Goal: Task Accomplishment & Management: Use online tool/utility

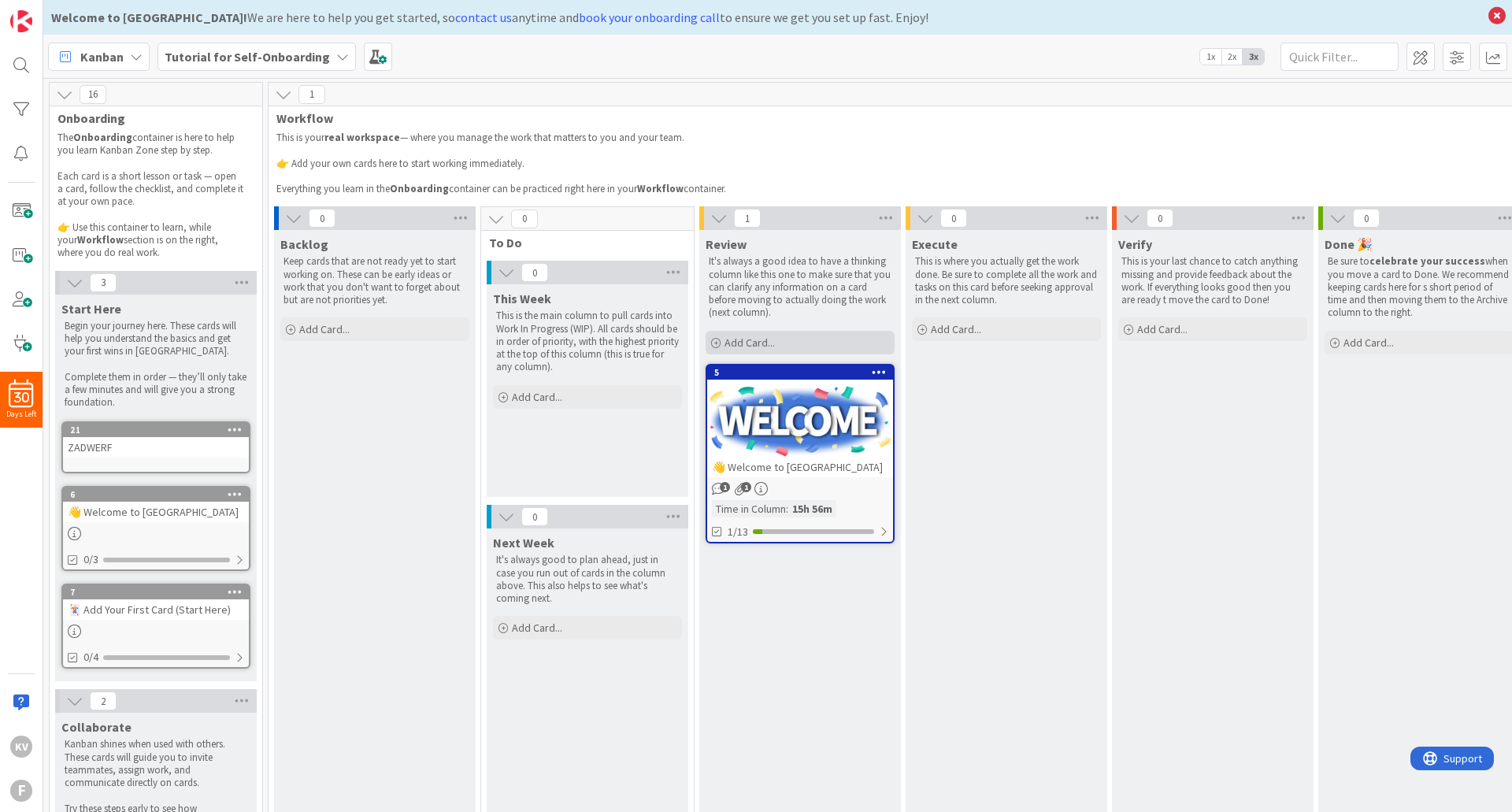
click at [759, 341] on span "Add Card..." at bounding box center [750, 342] width 50 height 14
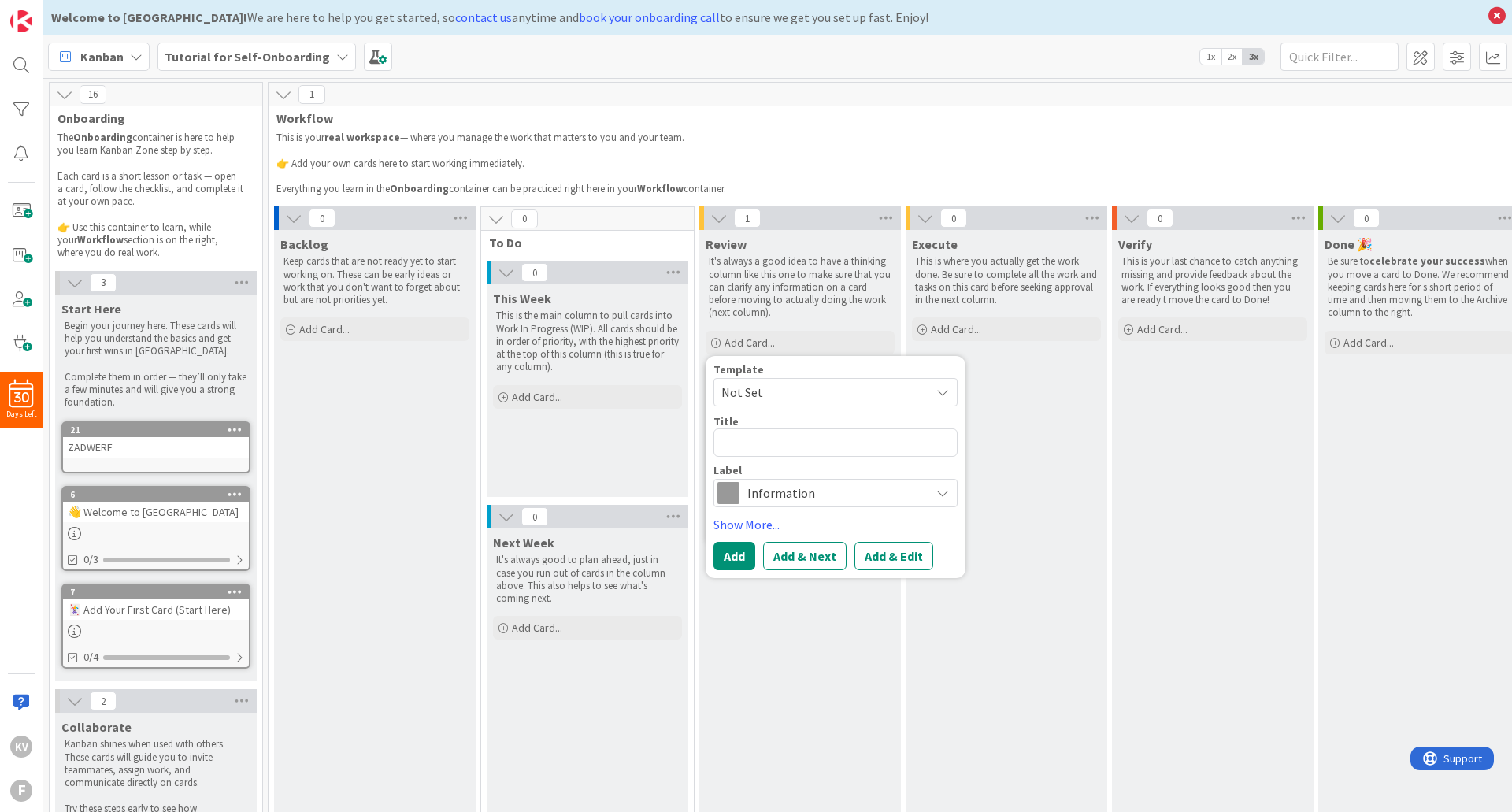
click at [914, 495] on span "Information" at bounding box center [835, 493] width 175 height 22
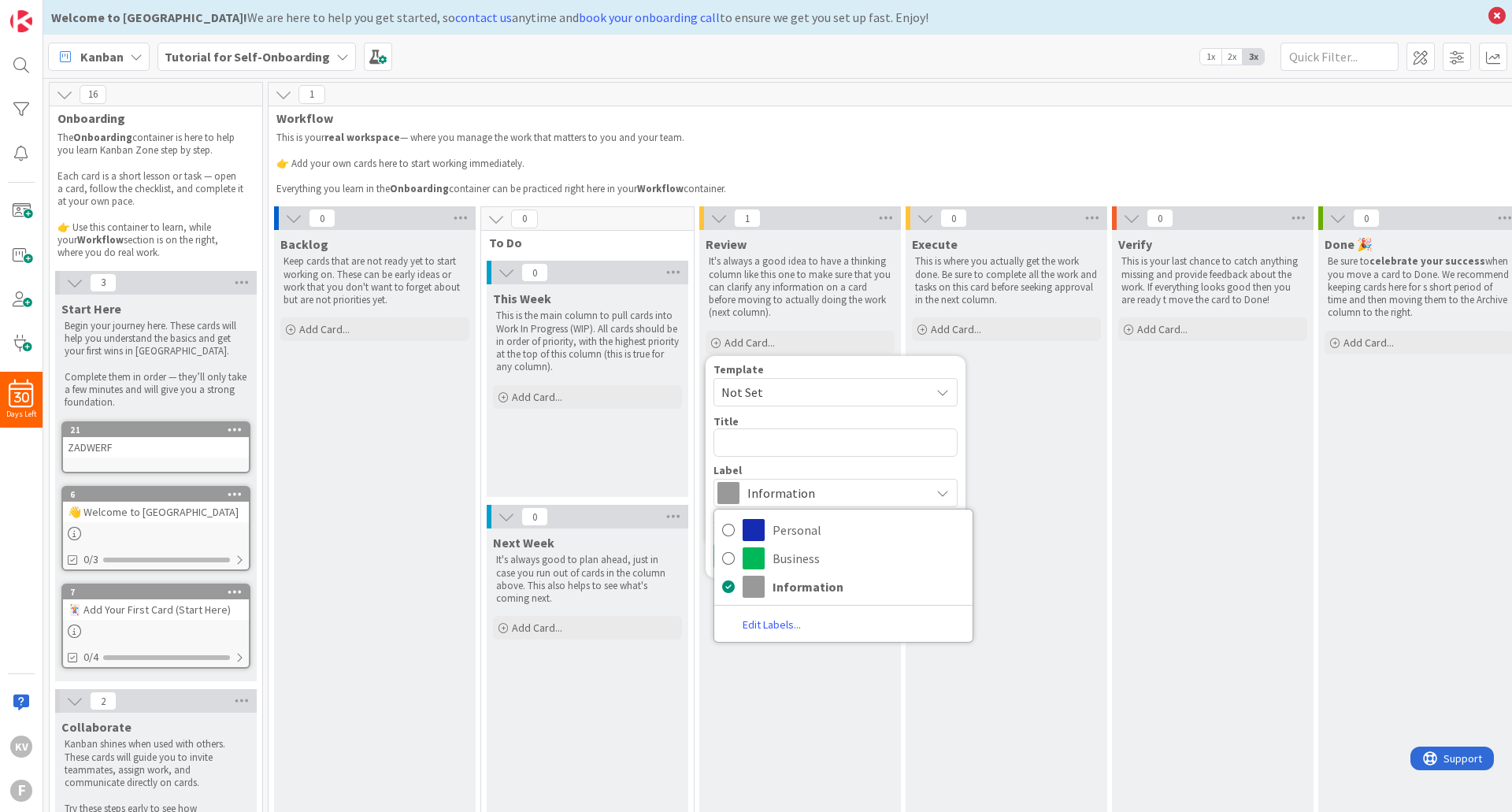
click at [916, 494] on span "Information" at bounding box center [835, 493] width 175 height 22
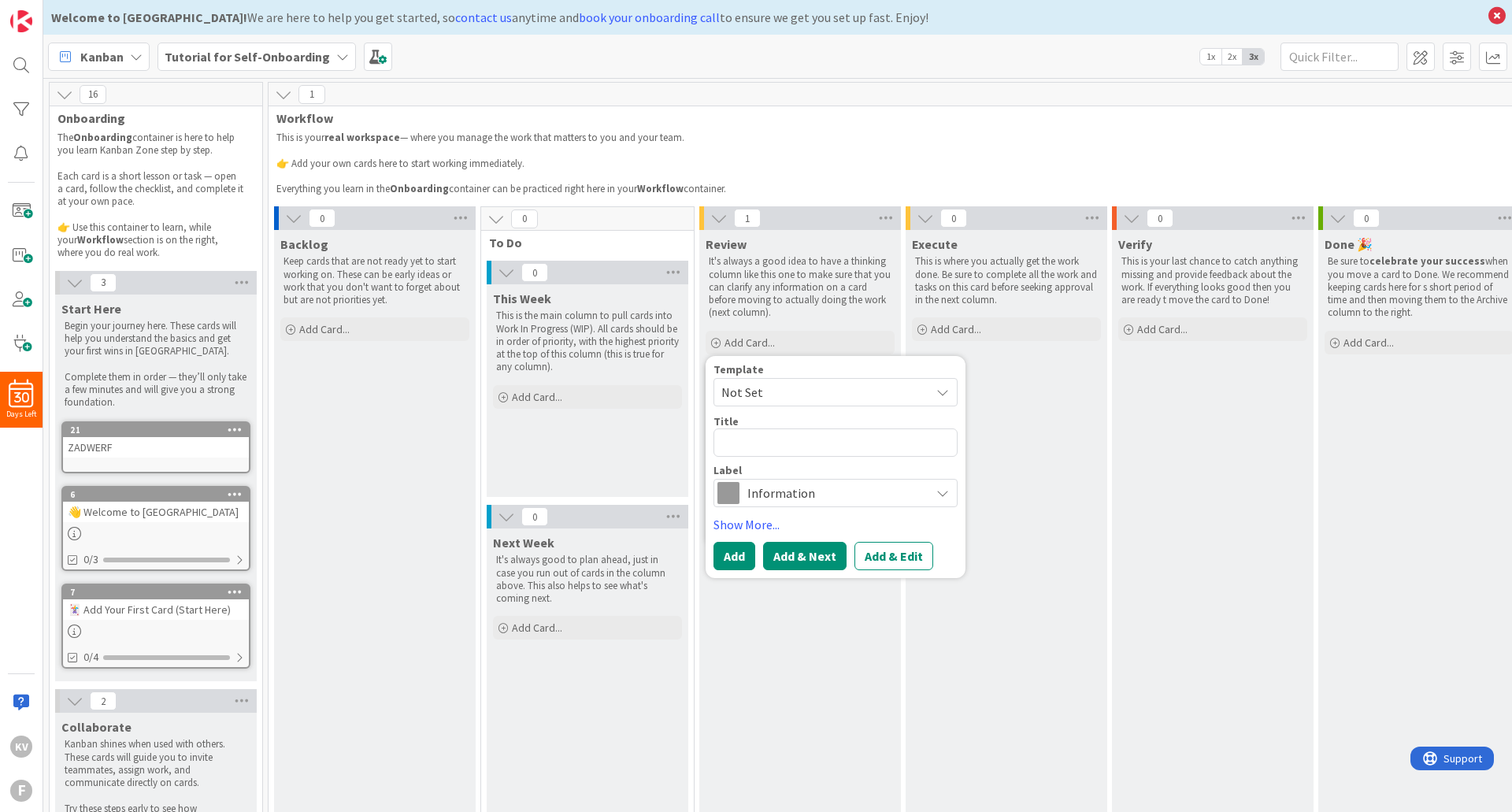
click at [812, 560] on button "Add & Next" at bounding box center [804, 556] width 83 height 29
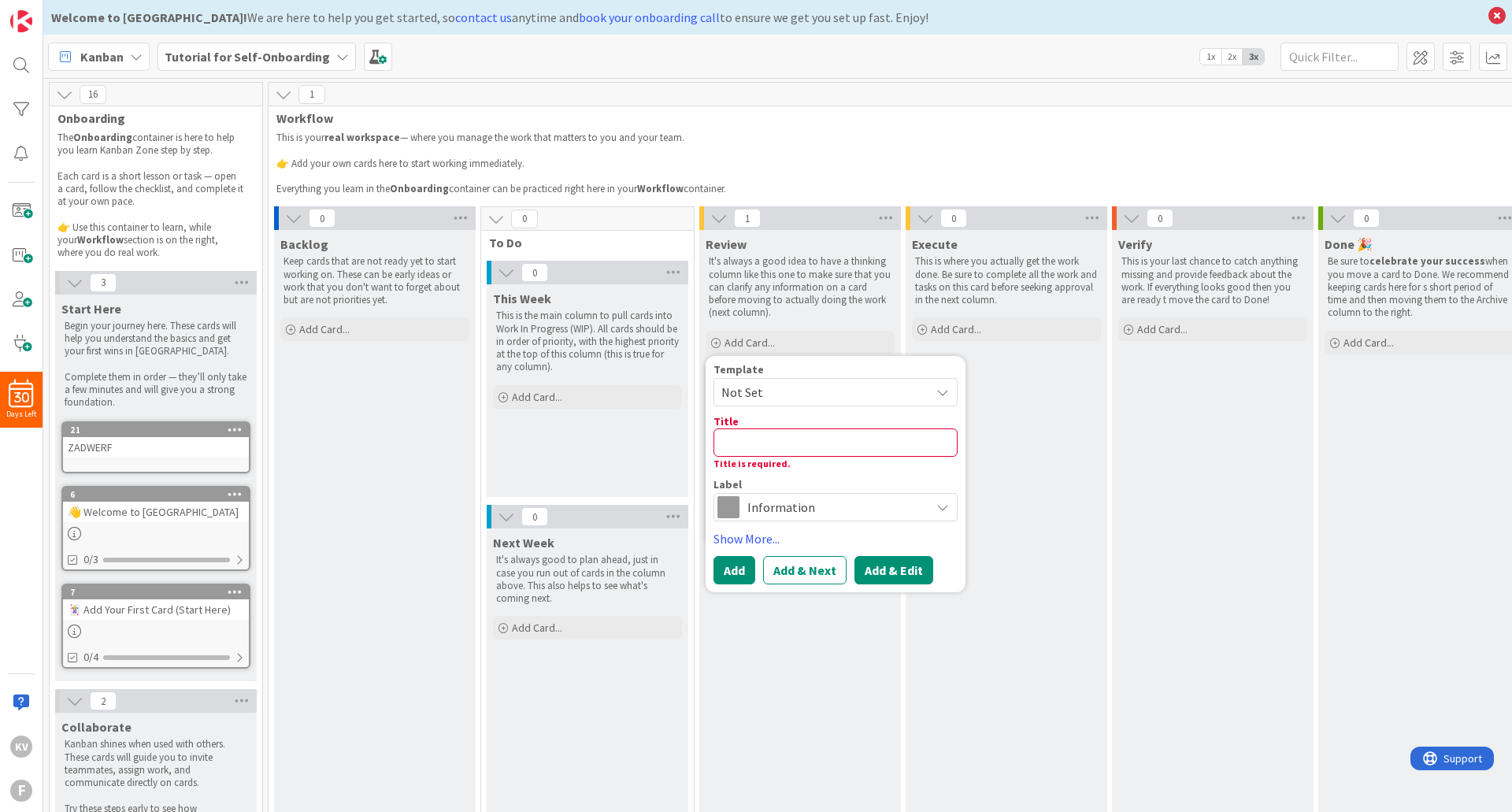
click at [885, 577] on button "Add & Edit" at bounding box center [894, 571] width 79 height 29
click at [747, 539] on link "Show More..." at bounding box center [835, 539] width 244 height 19
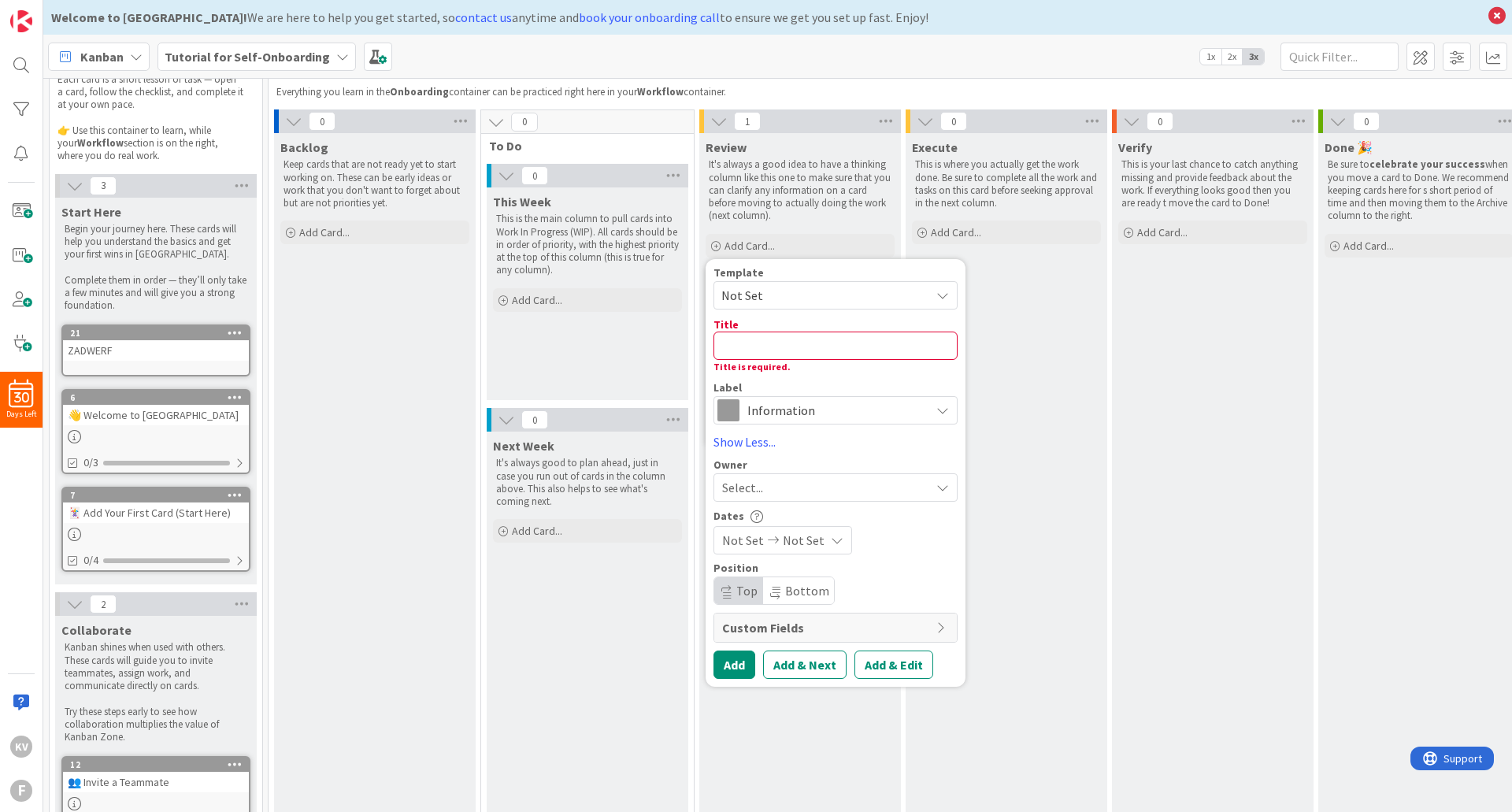
scroll to position [236, 0]
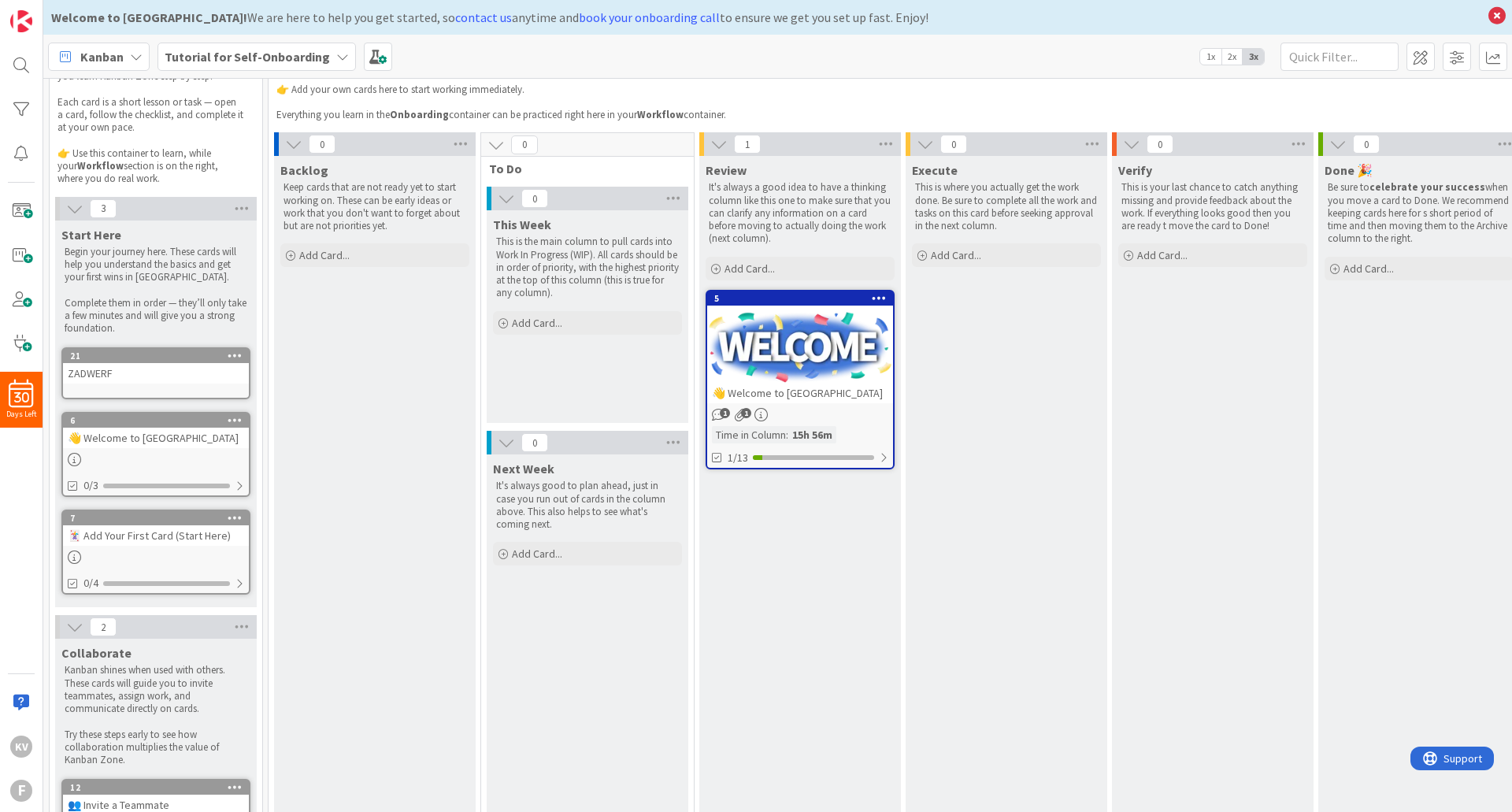
scroll to position [0, 0]
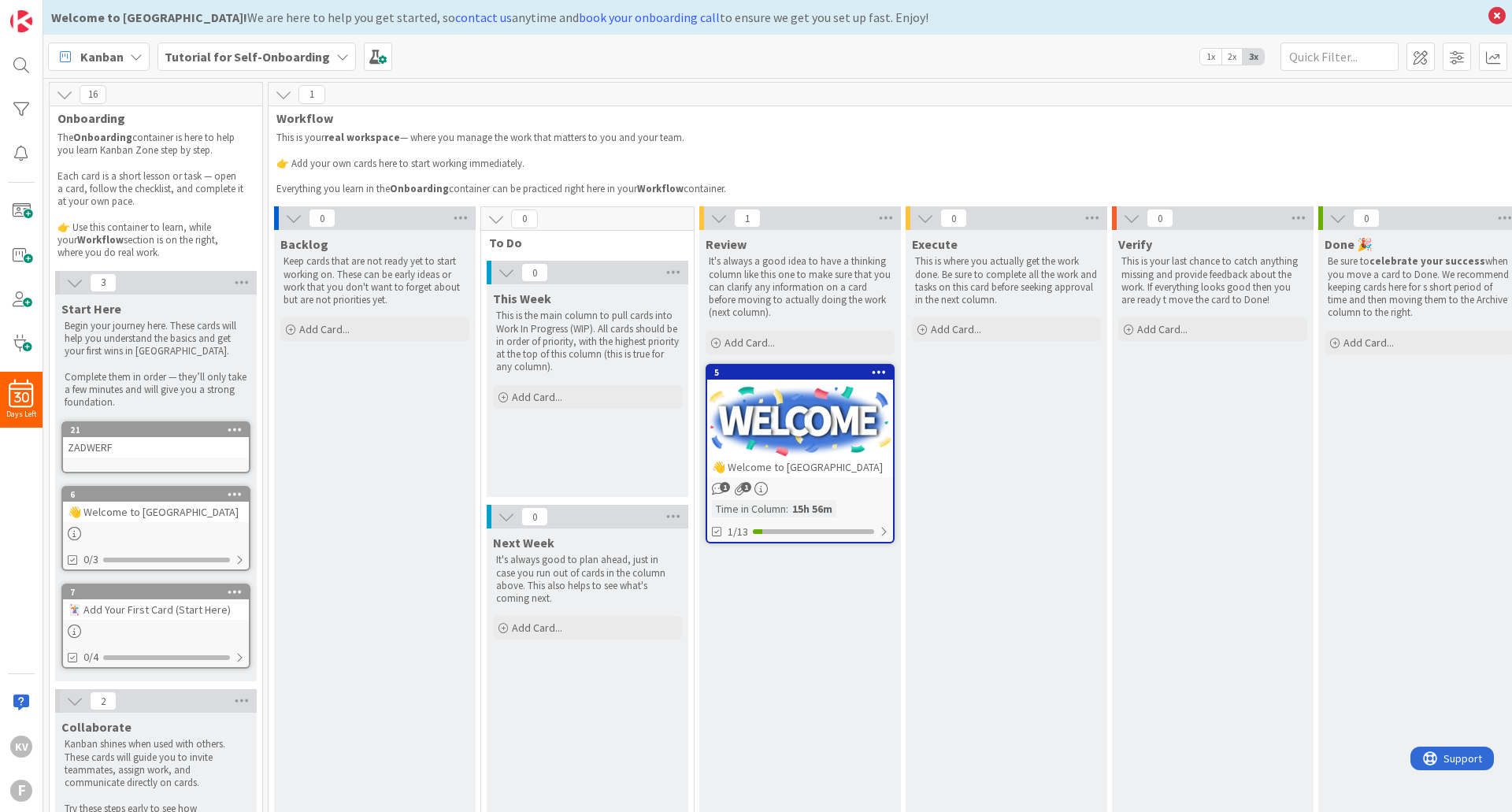
click at [293, 210] on icon at bounding box center [293, 218] width 18 height 18
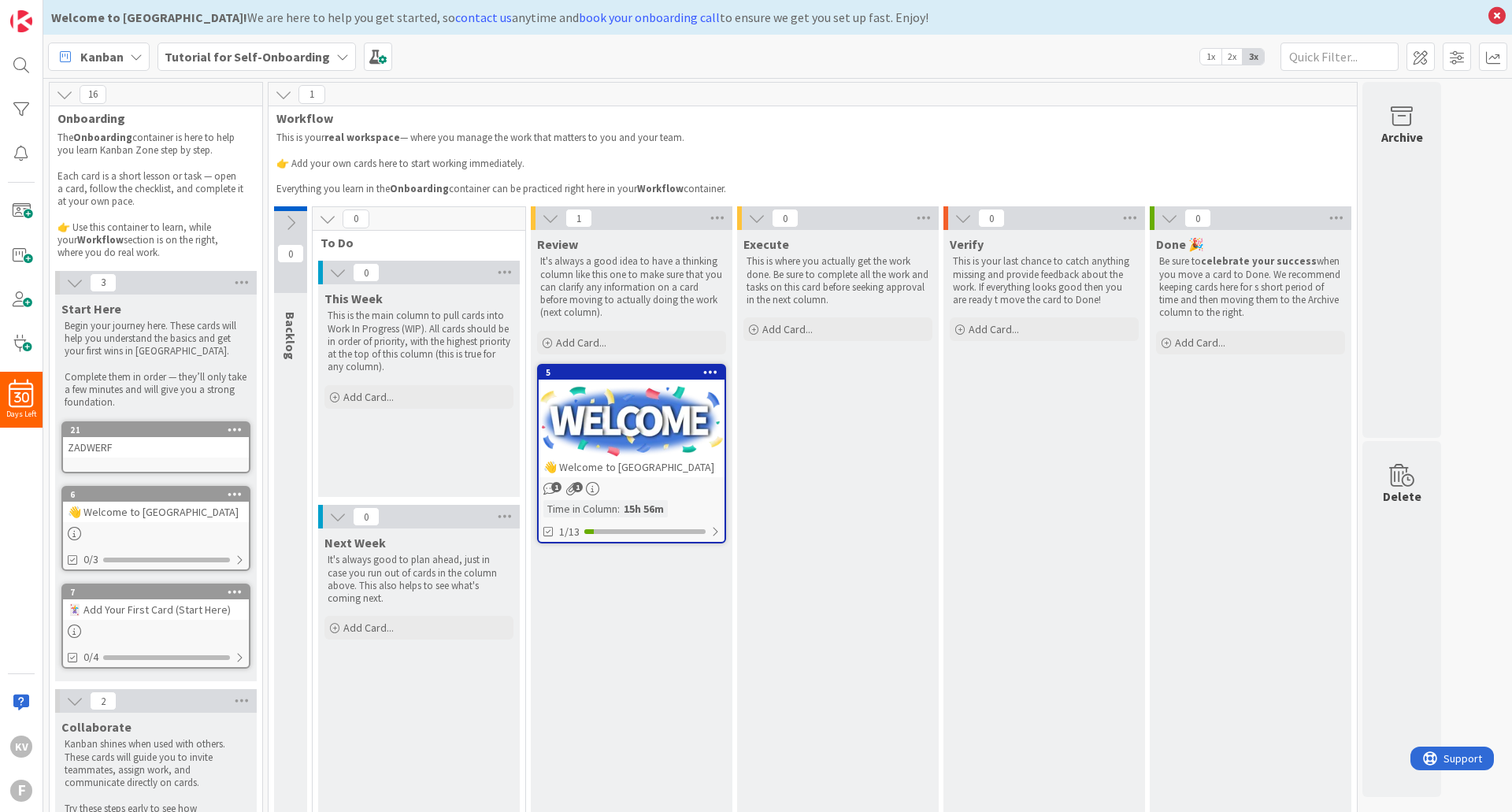
click at [293, 215] on icon at bounding box center [290, 223] width 18 height 18
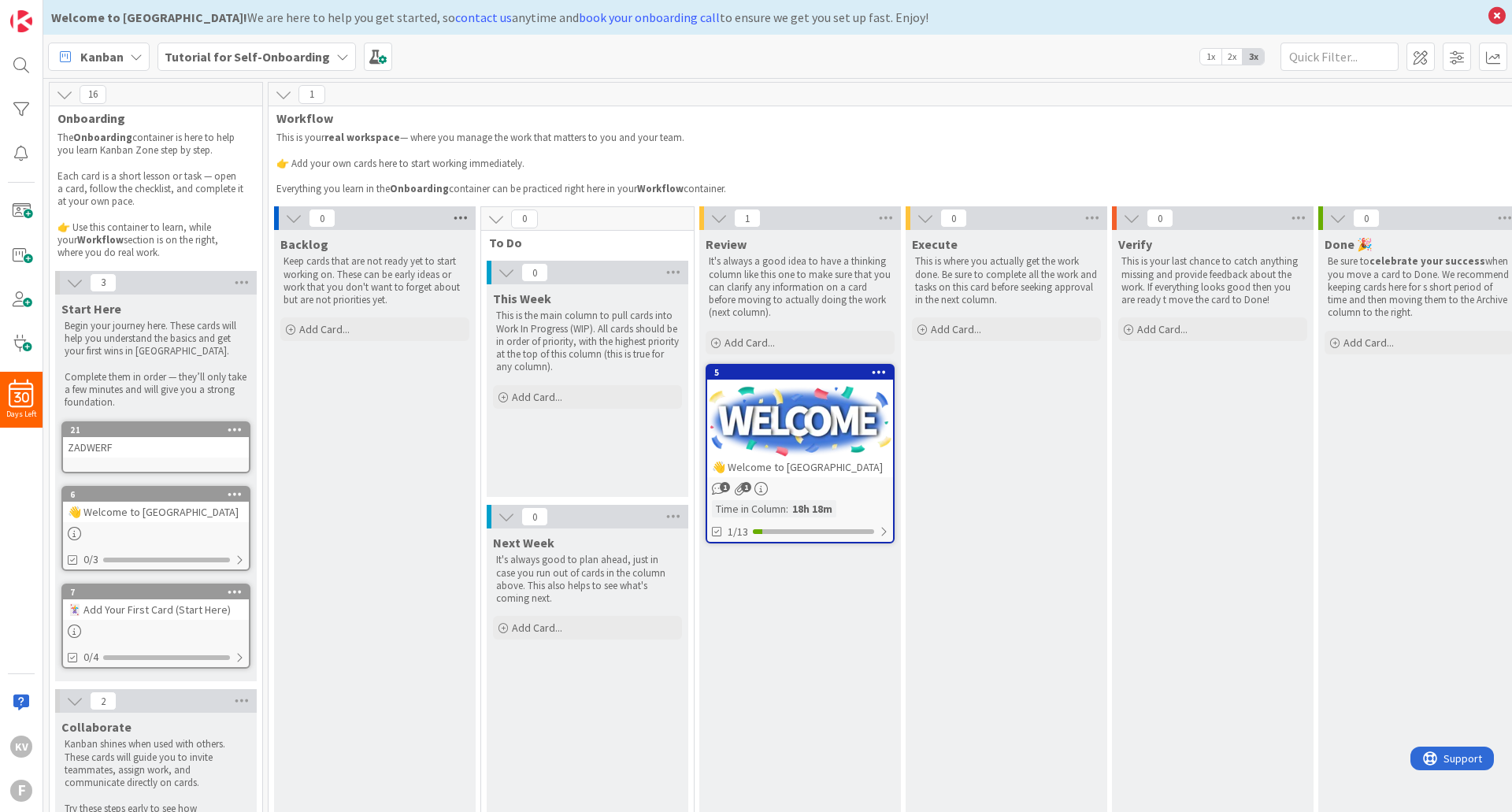
click at [463, 217] on icon at bounding box center [461, 218] width 20 height 24
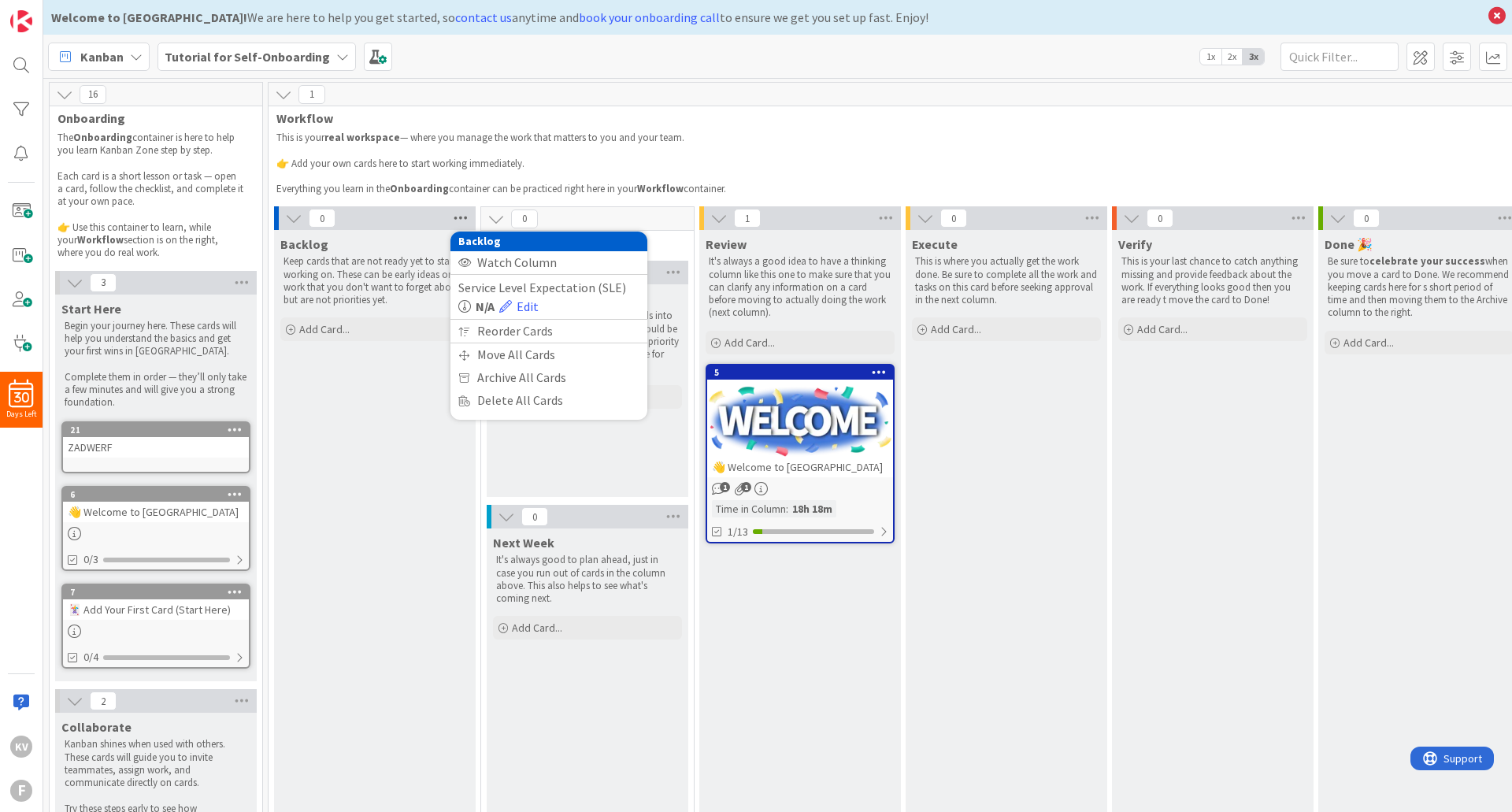
click at [463, 217] on icon at bounding box center [461, 218] width 20 height 24
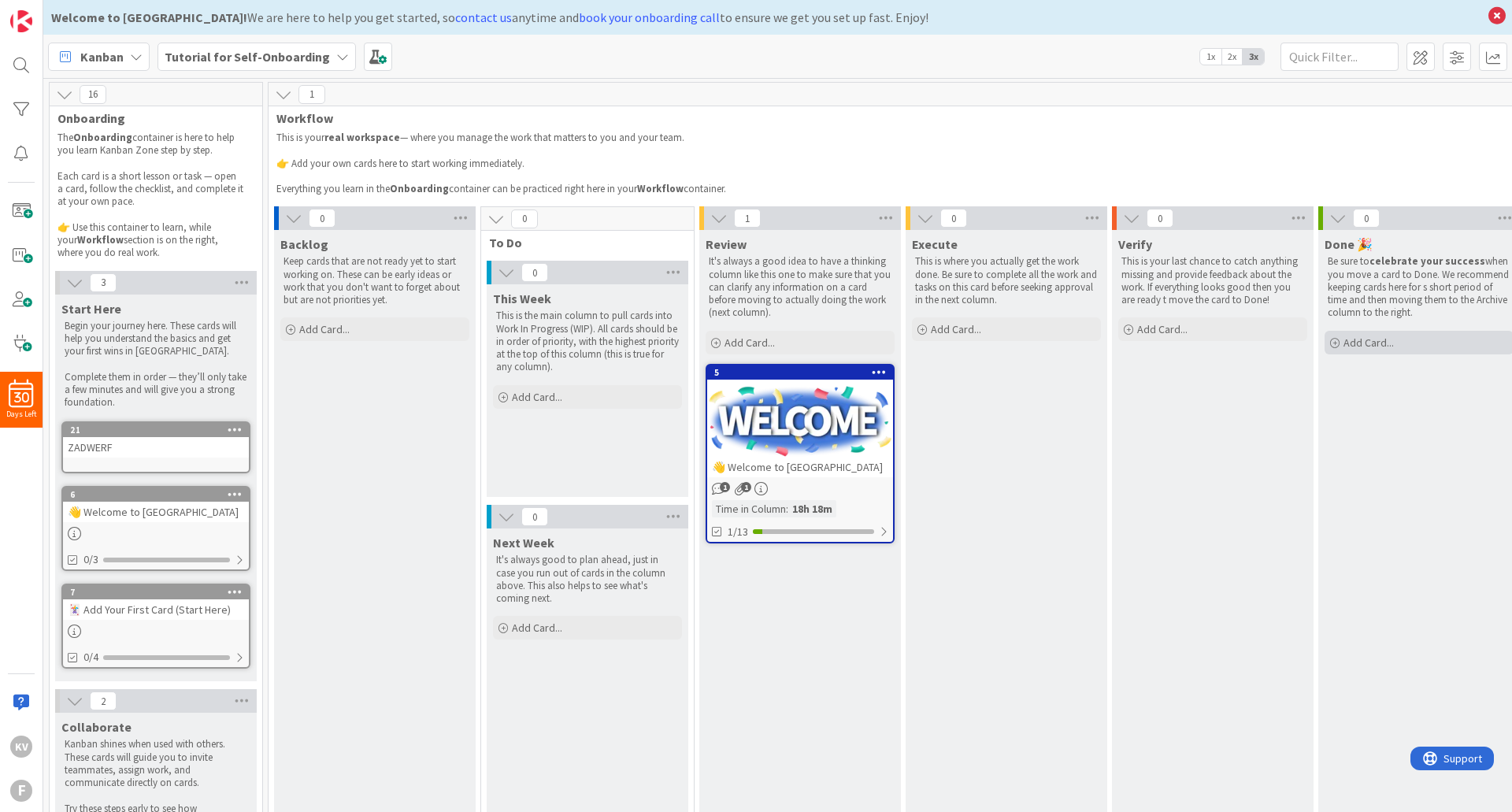
click at [1374, 345] on span "Add Card..." at bounding box center [1369, 342] width 50 height 14
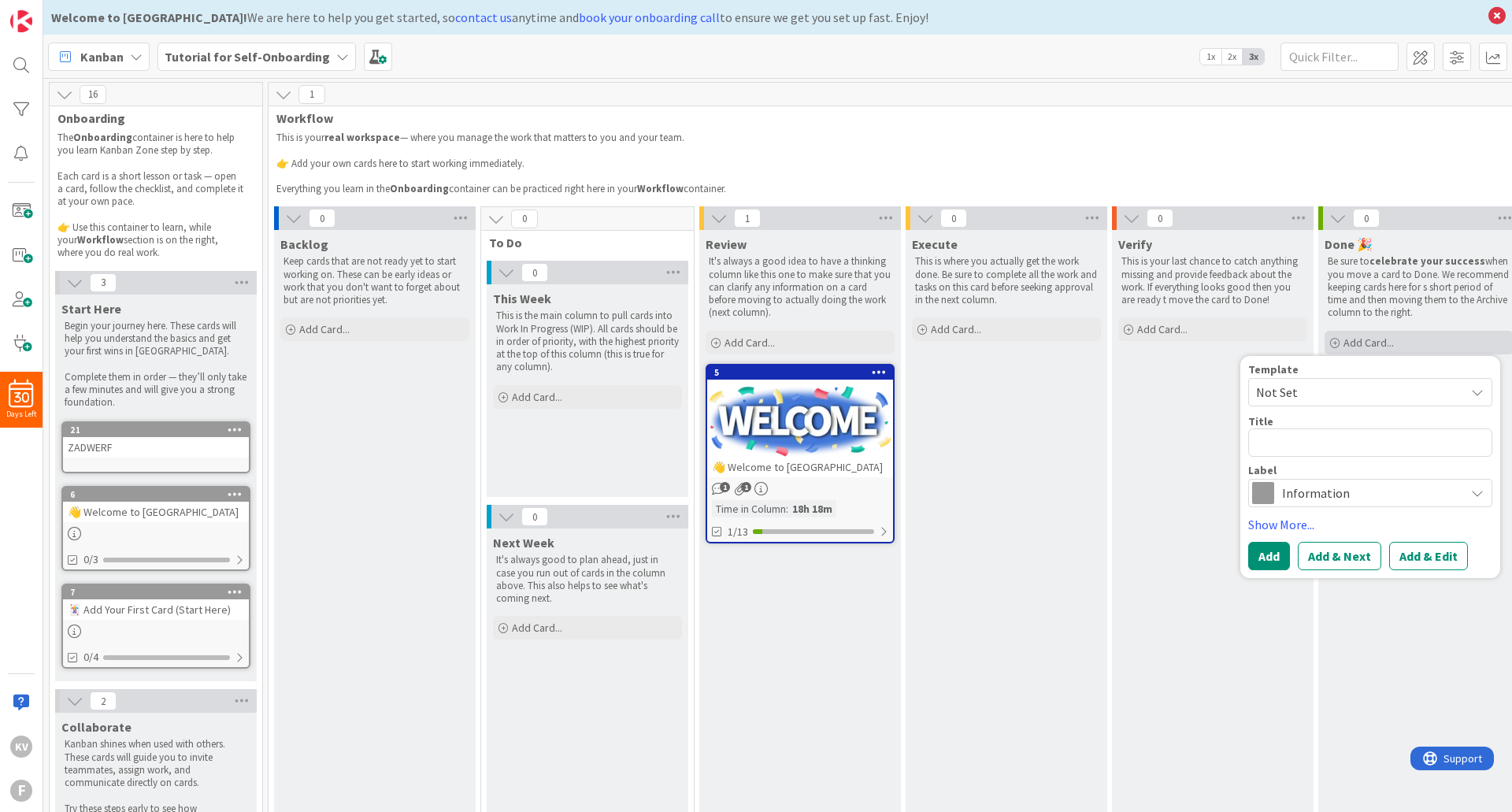
drag, startPoint x: 1374, startPoint y: 345, endPoint x: 1360, endPoint y: 354, distance: 16.6
click at [1374, 346] on span "Add Card..." at bounding box center [1369, 342] width 50 height 14
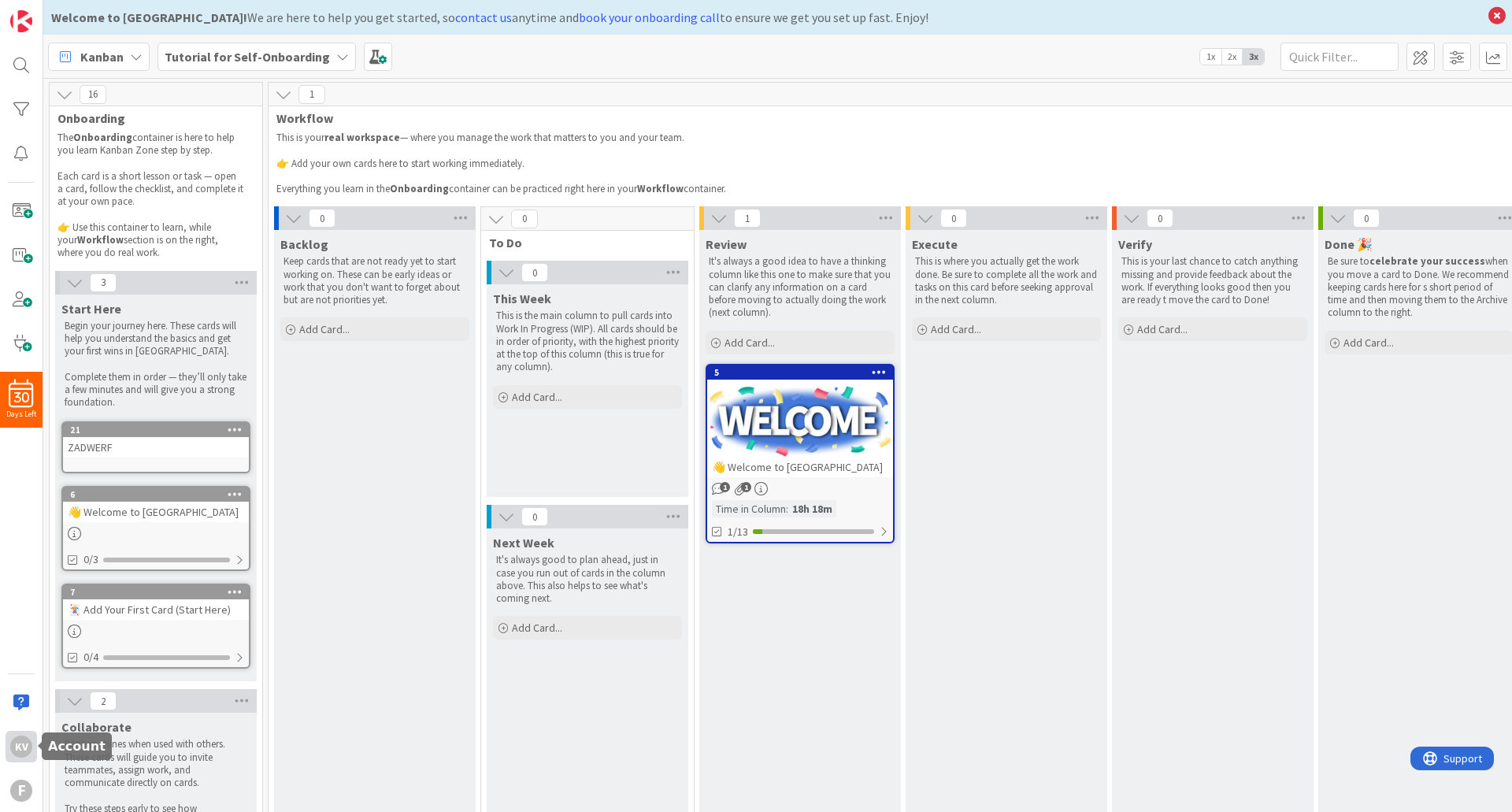
click at [28, 746] on div "Kv" at bounding box center [21, 747] width 22 height 22
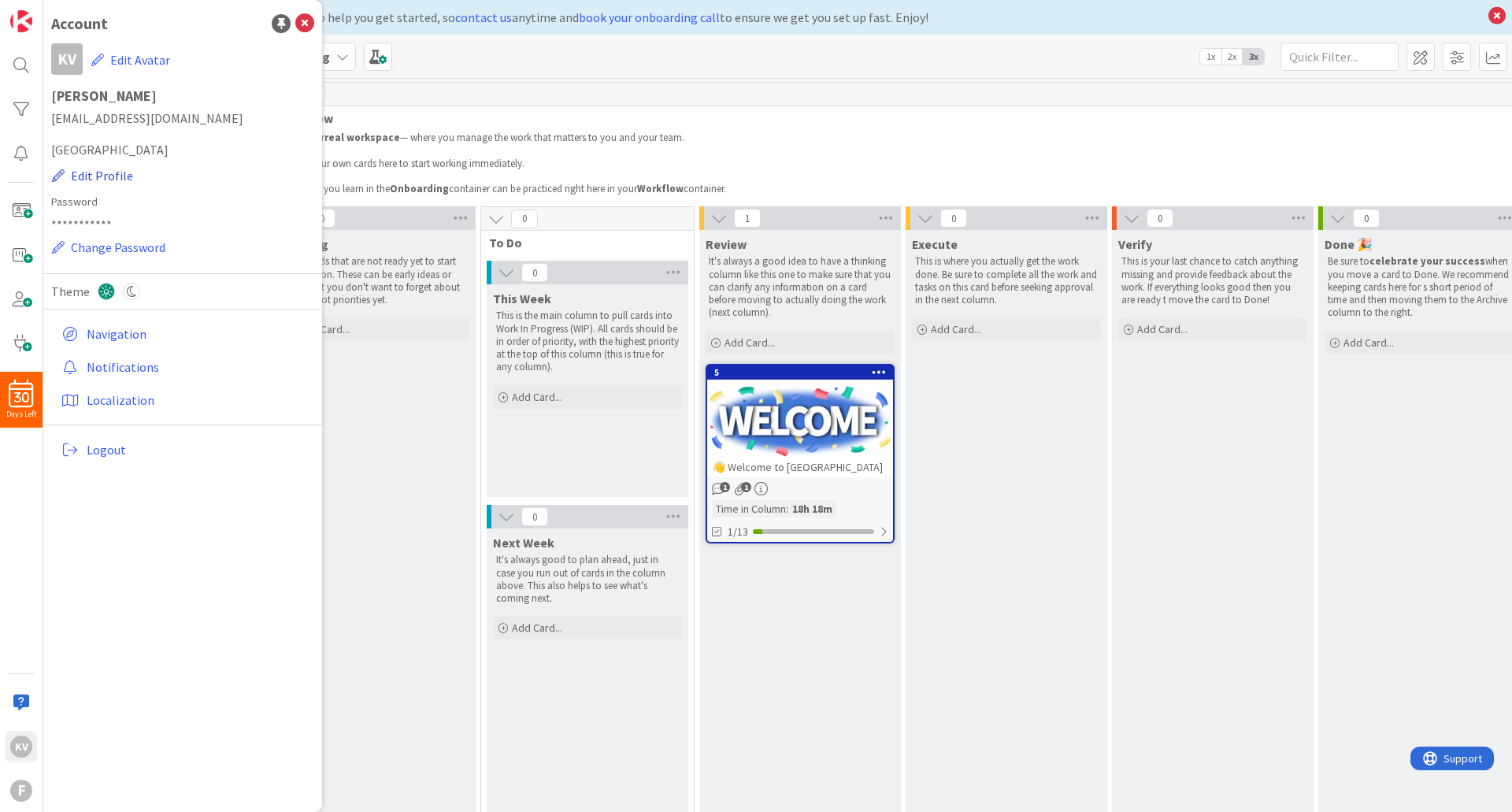
click at [104, 180] on button "Edit Profile" at bounding box center [93, 176] width 82 height 20
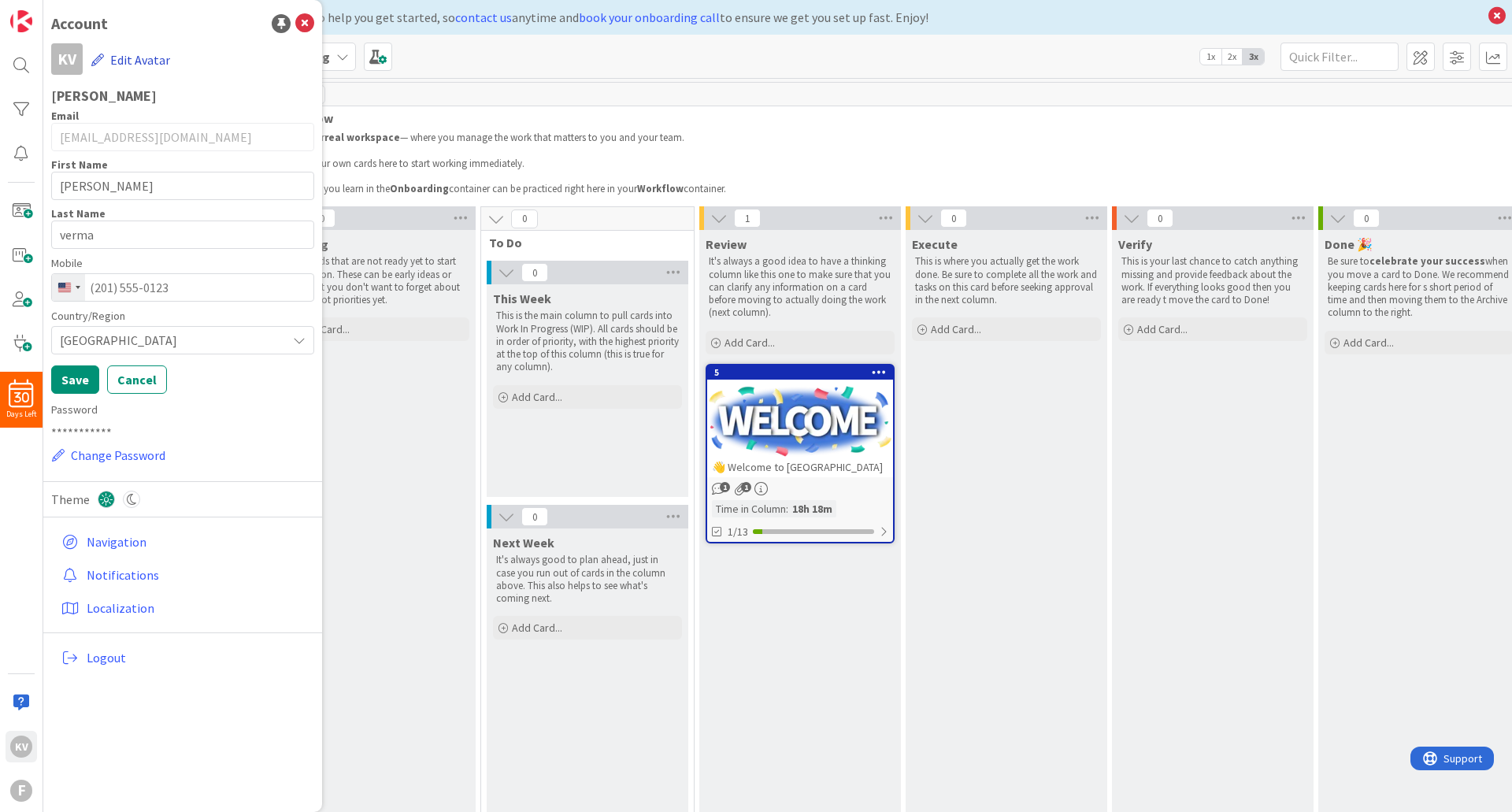
click at [129, 56] on button "Edit Avatar" at bounding box center [131, 60] width 81 height 33
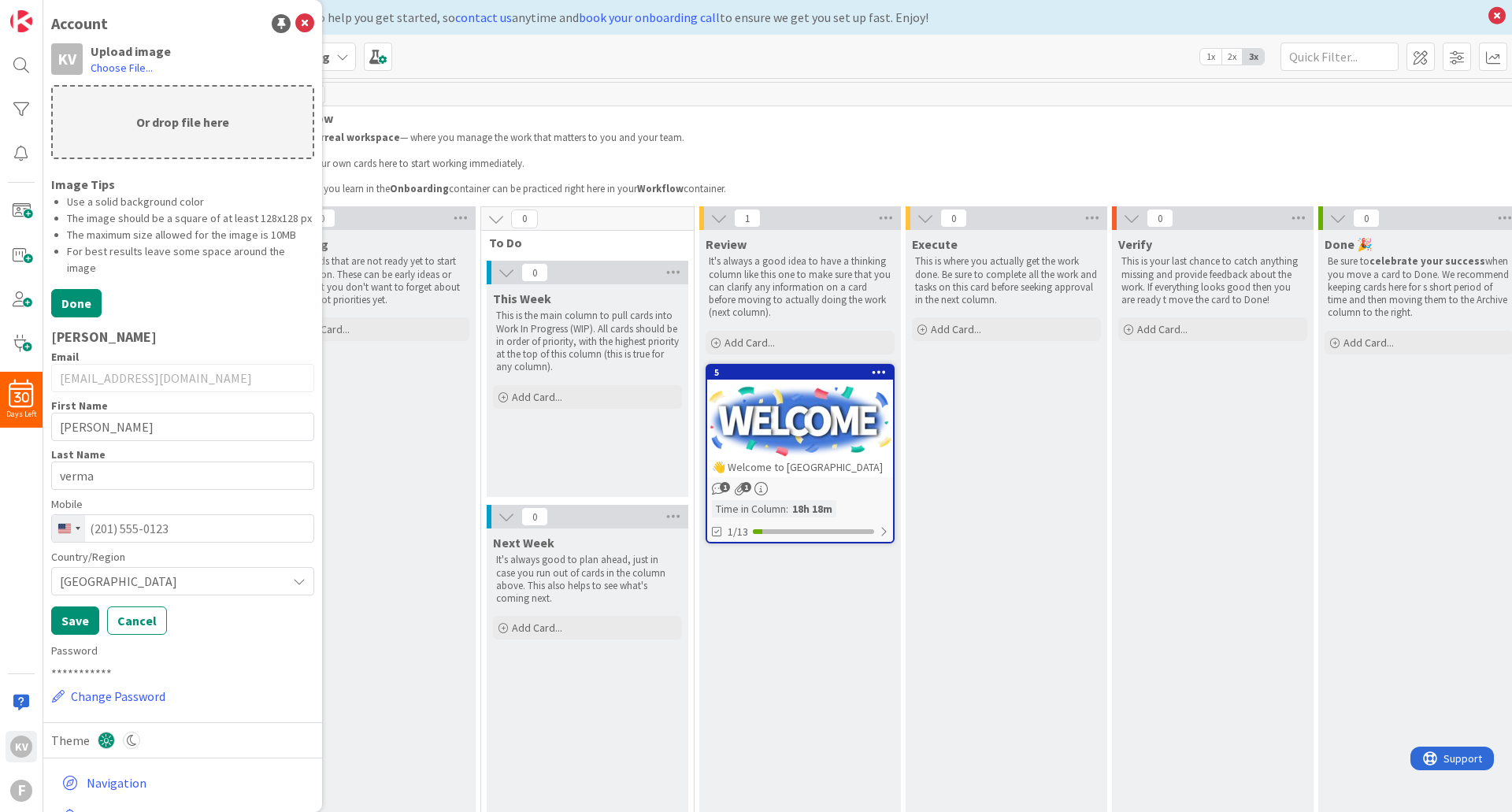
click at [159, 119] on p "Or drop file here" at bounding box center [182, 122] width 260 height 71
type input "C:\fakepath\FEDUS_logo_resized.jpg"
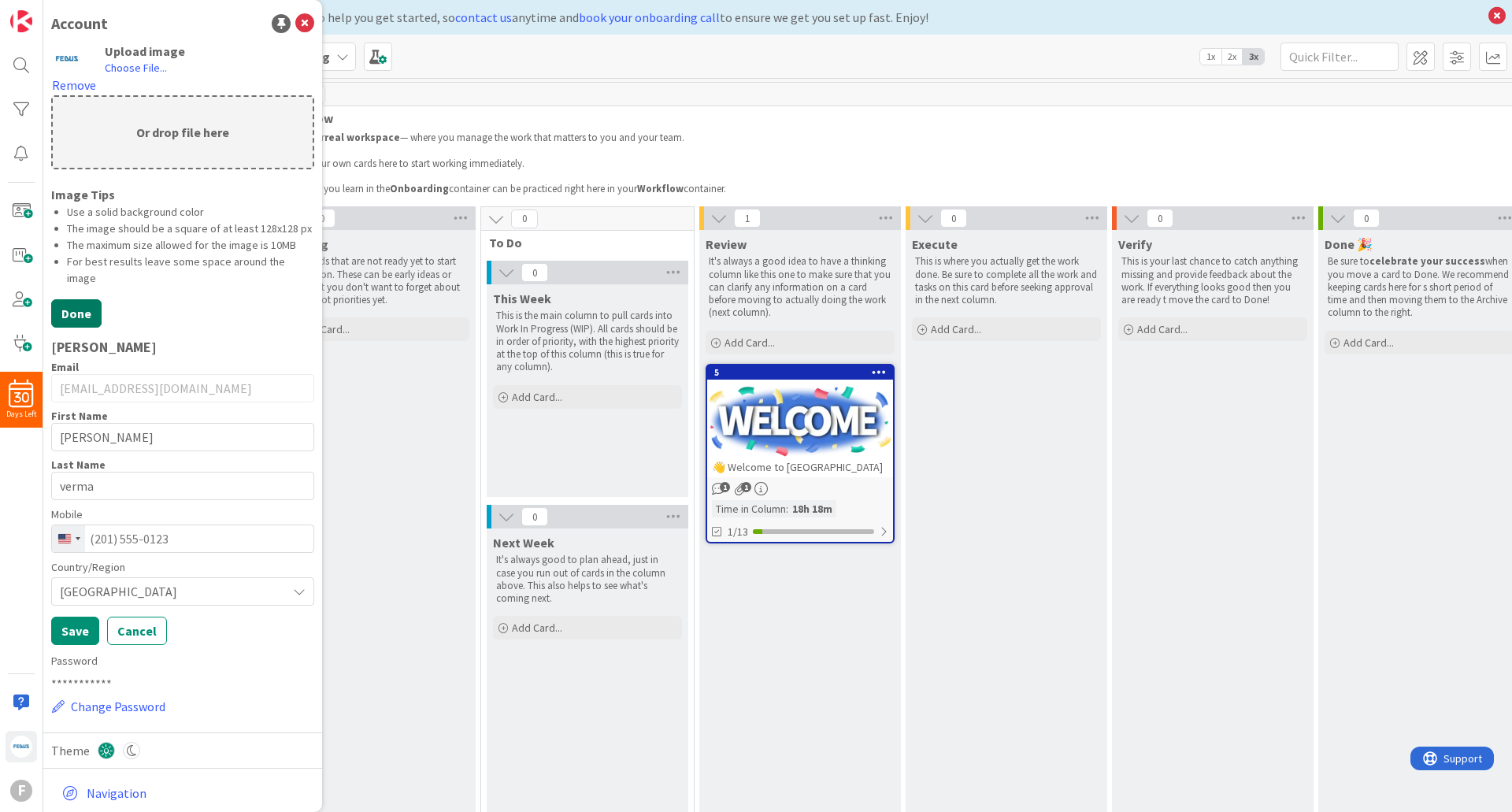
click at [83, 328] on button "Done" at bounding box center [77, 314] width 50 height 29
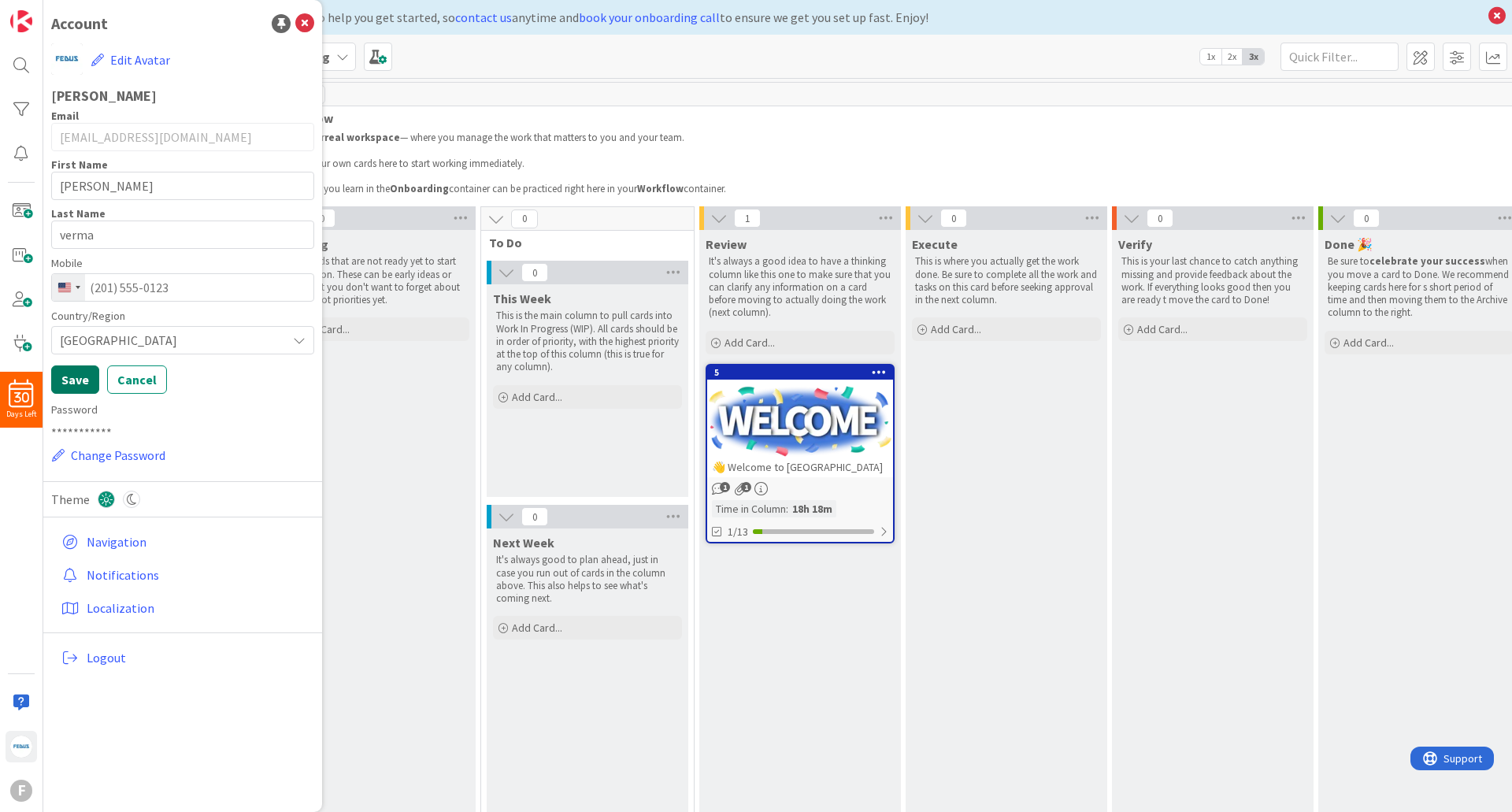
click at [84, 376] on button "Save" at bounding box center [75, 380] width 48 height 29
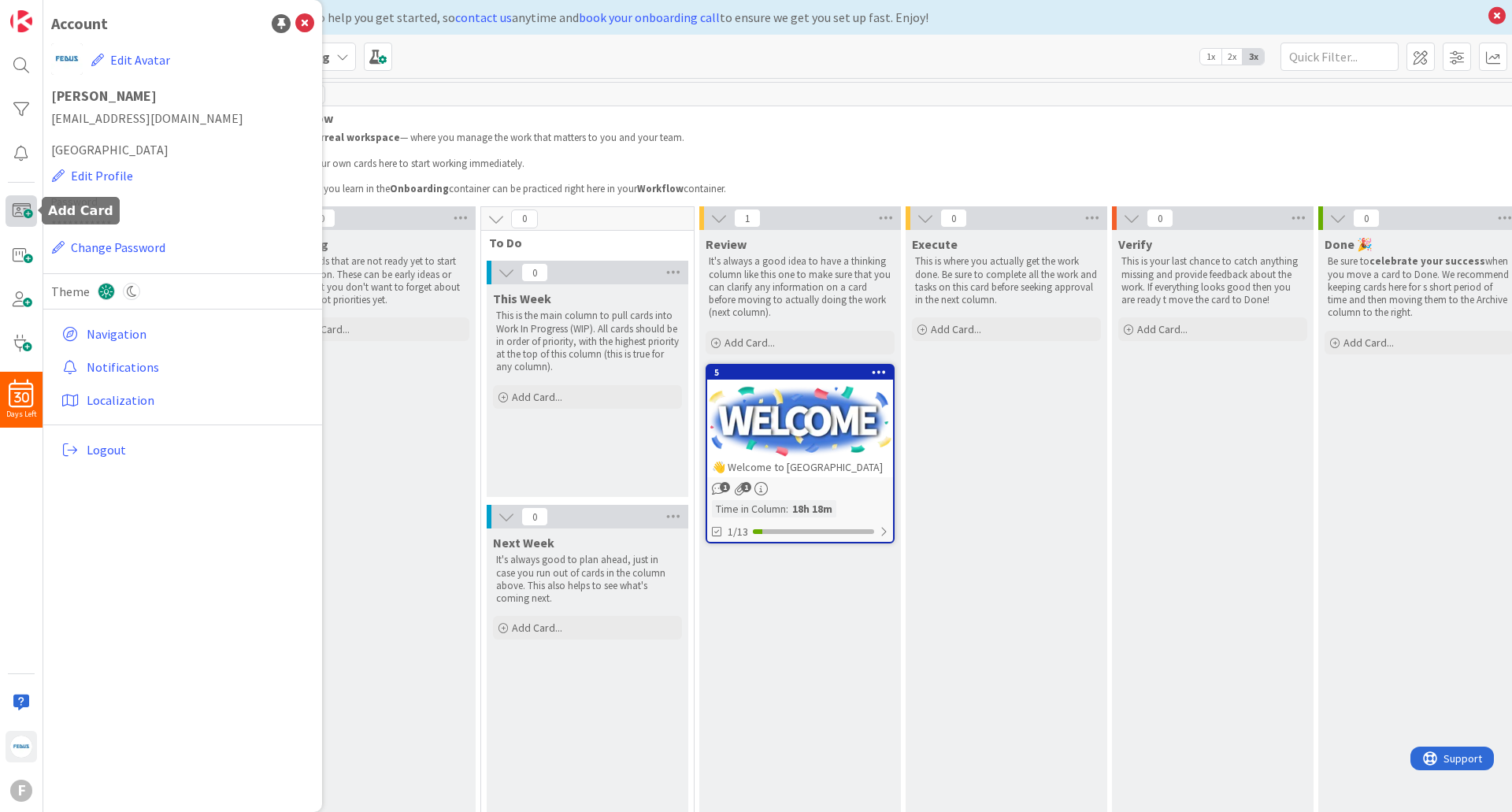
click at [29, 211] on span at bounding box center [21, 210] width 31 height 31
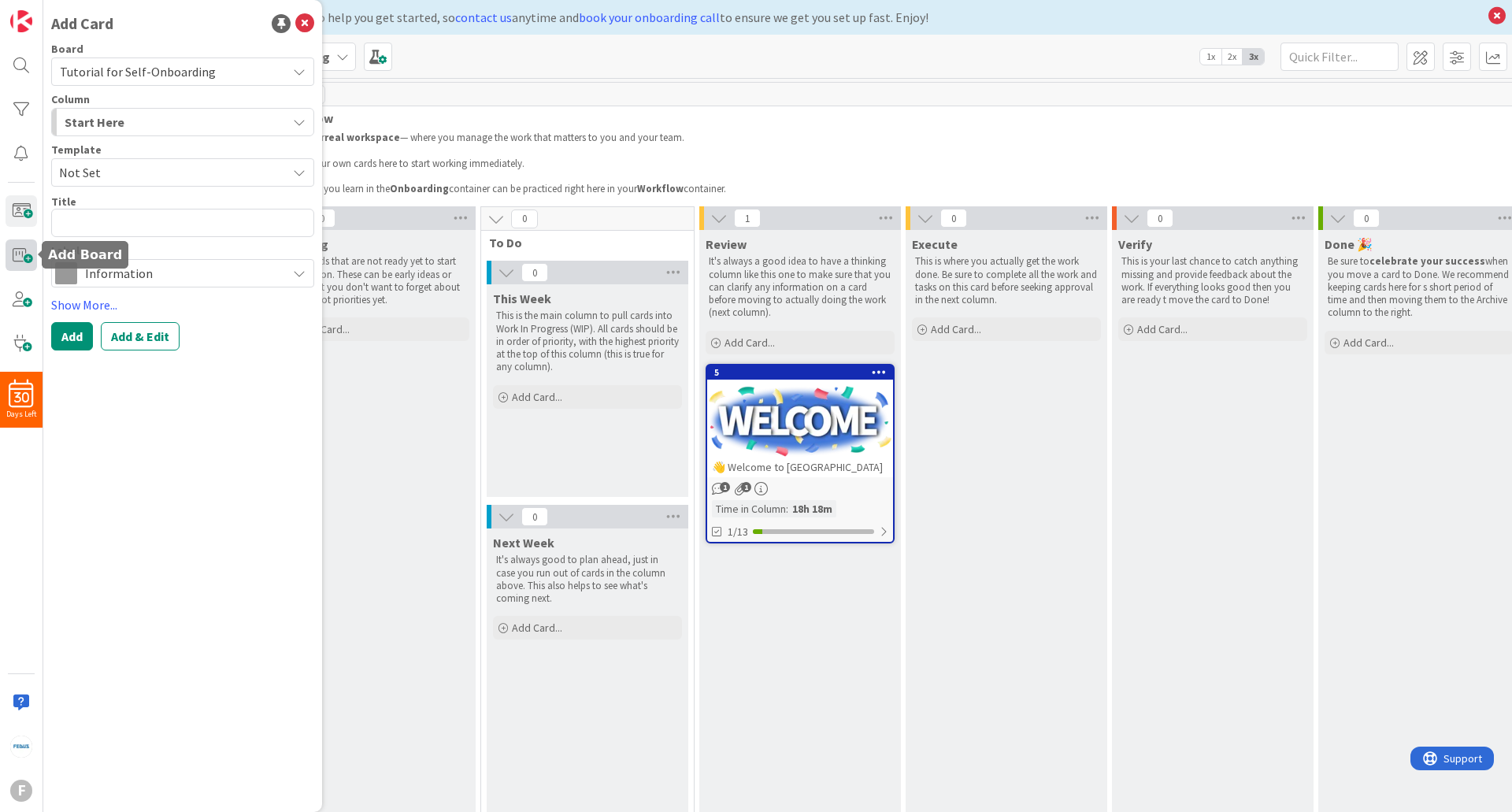
click at [21, 258] on span at bounding box center [21, 255] width 31 height 31
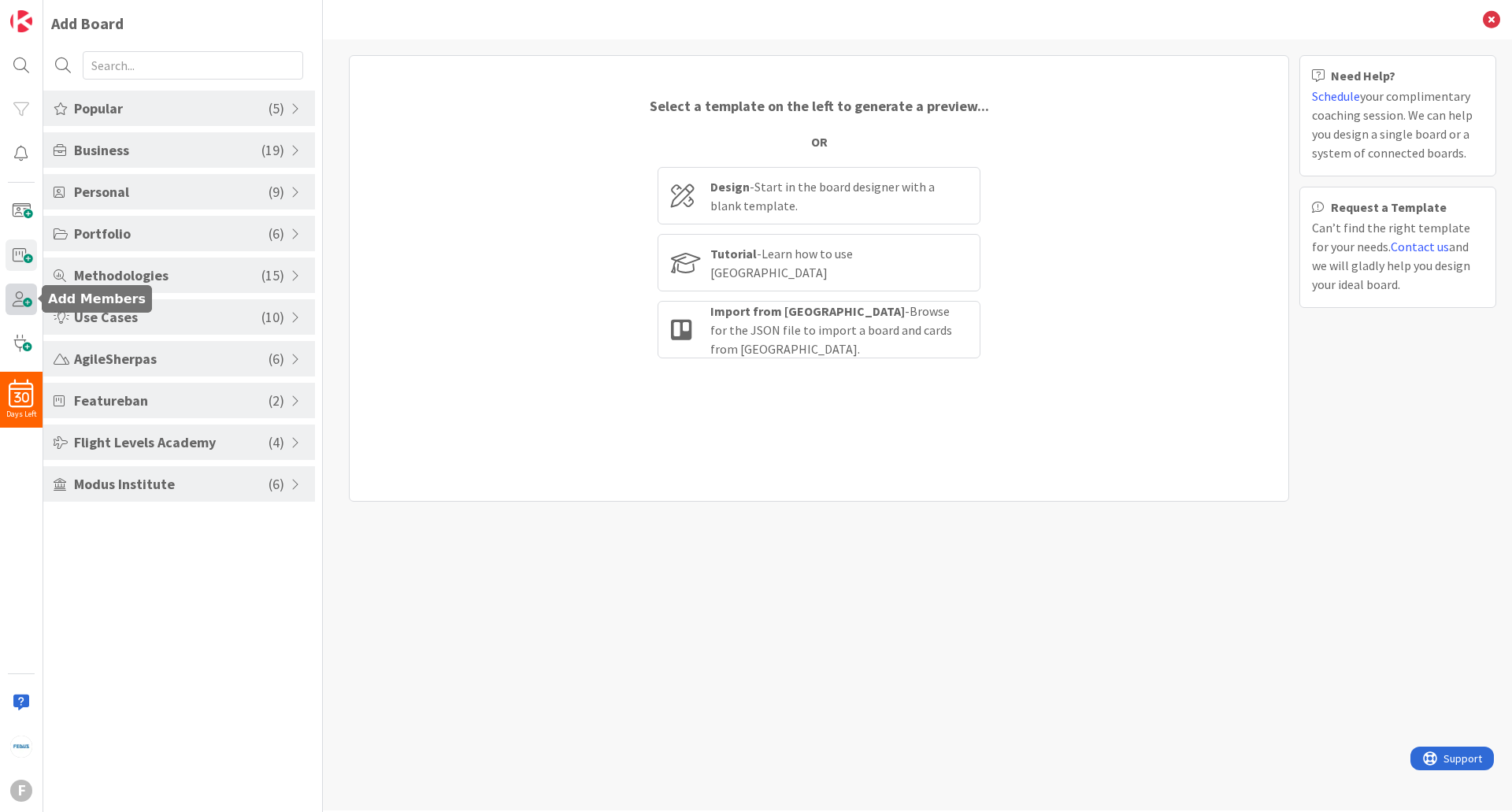
click at [22, 309] on span at bounding box center [21, 299] width 31 height 31
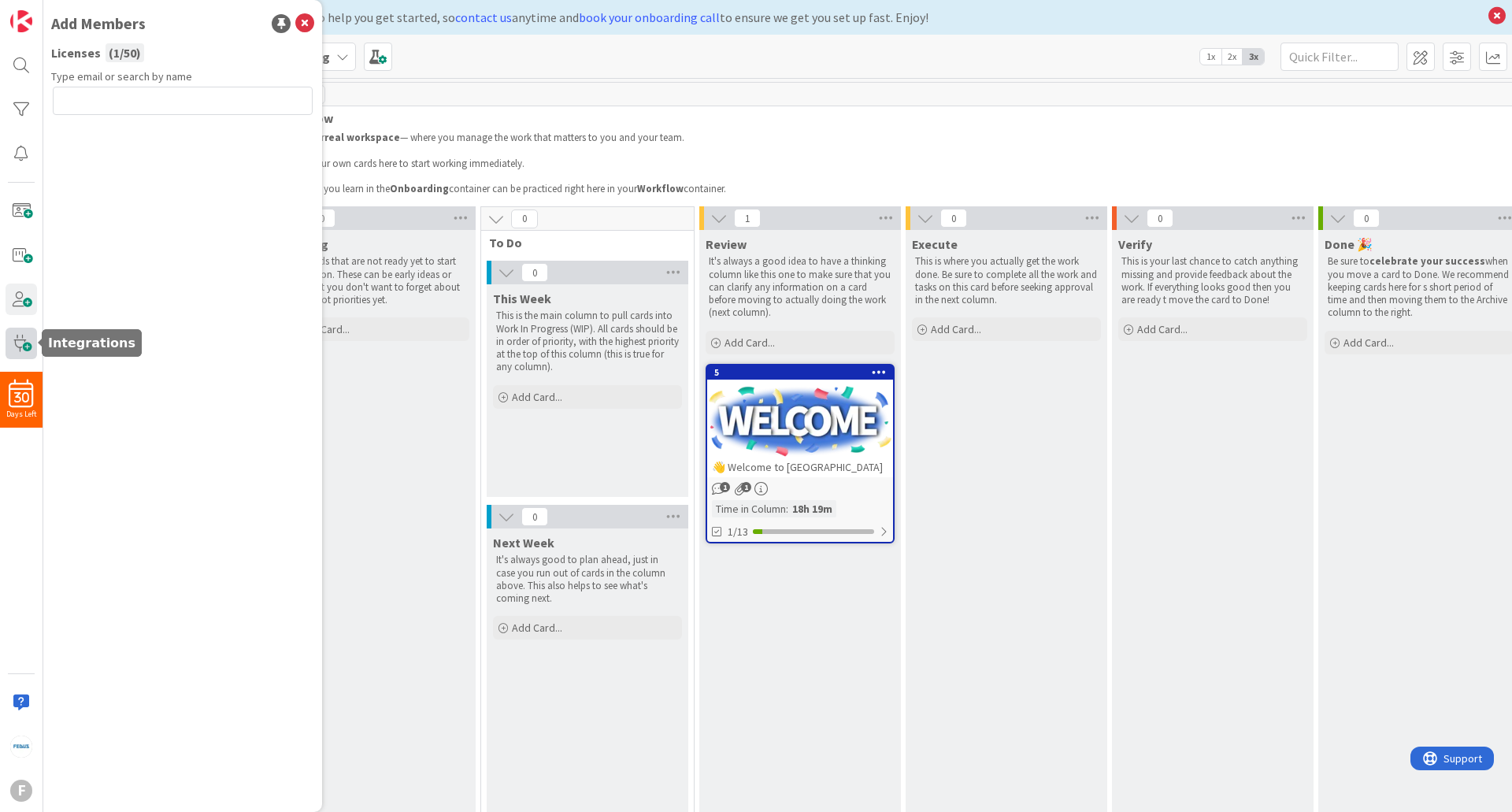
click at [22, 337] on span at bounding box center [21, 343] width 31 height 31
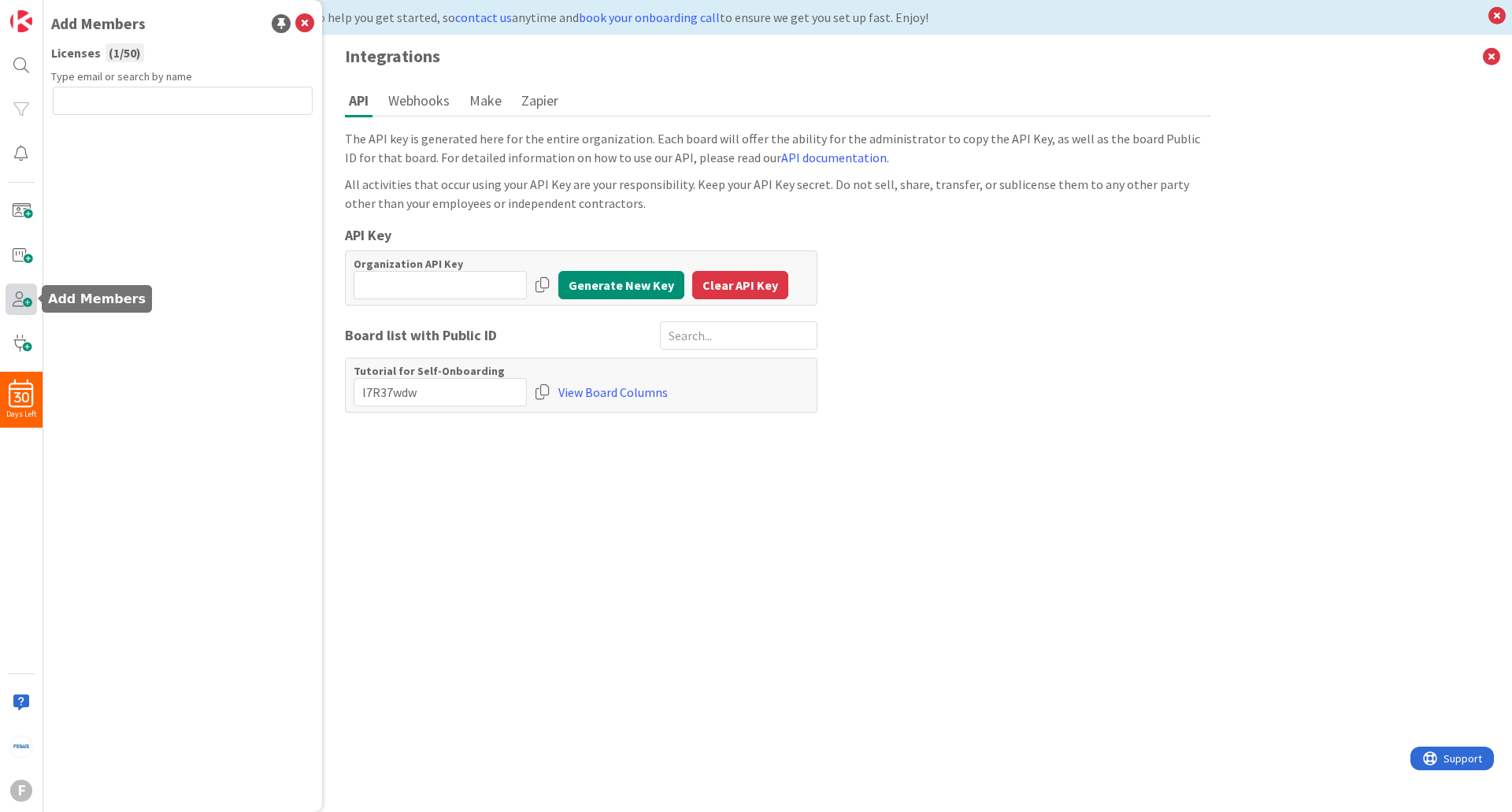
click at [16, 310] on span at bounding box center [21, 299] width 31 height 31
click at [13, 253] on span at bounding box center [21, 255] width 31 height 31
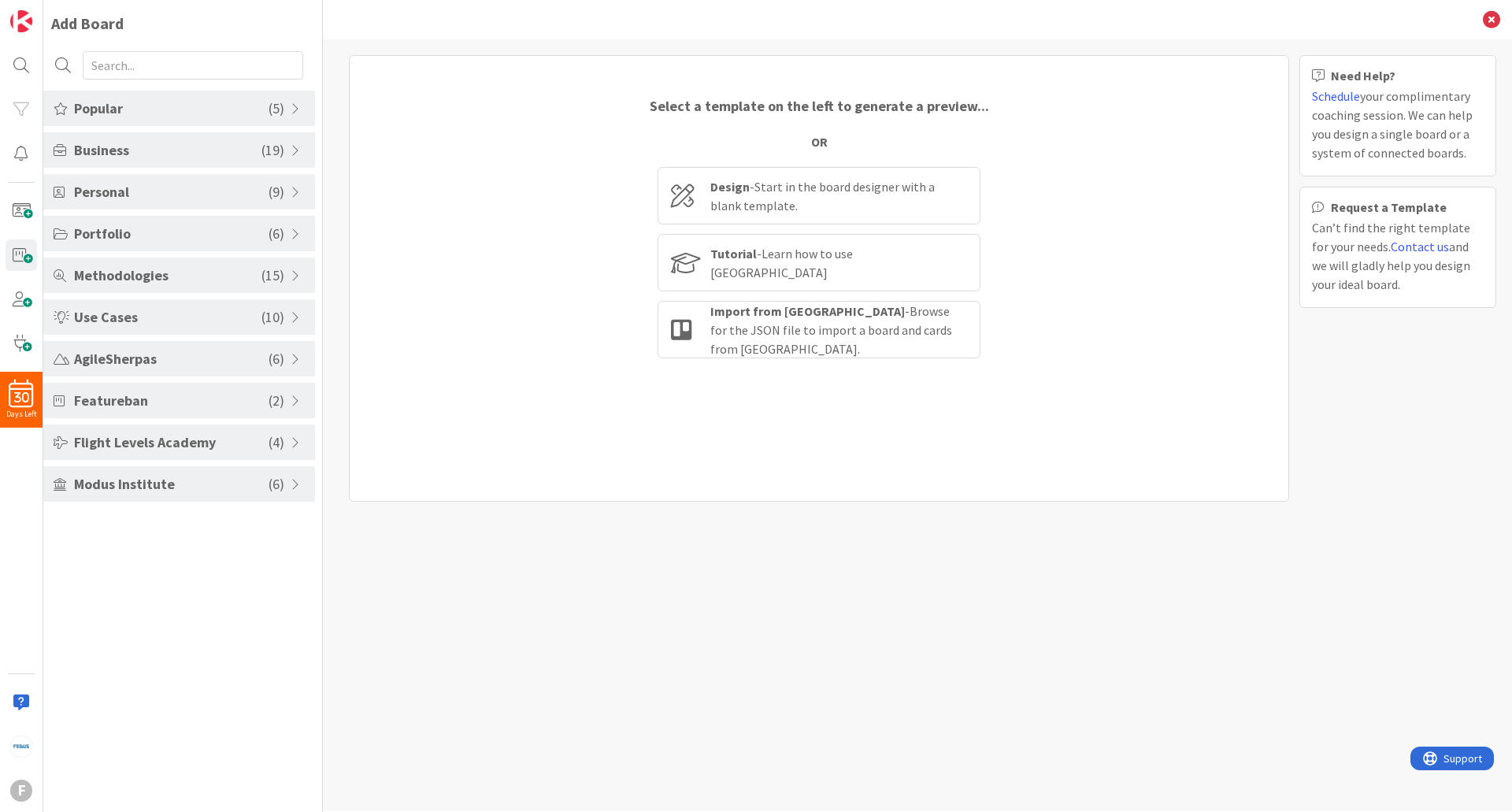
click at [252, 159] on span "Business" at bounding box center [167, 150] width 188 height 21
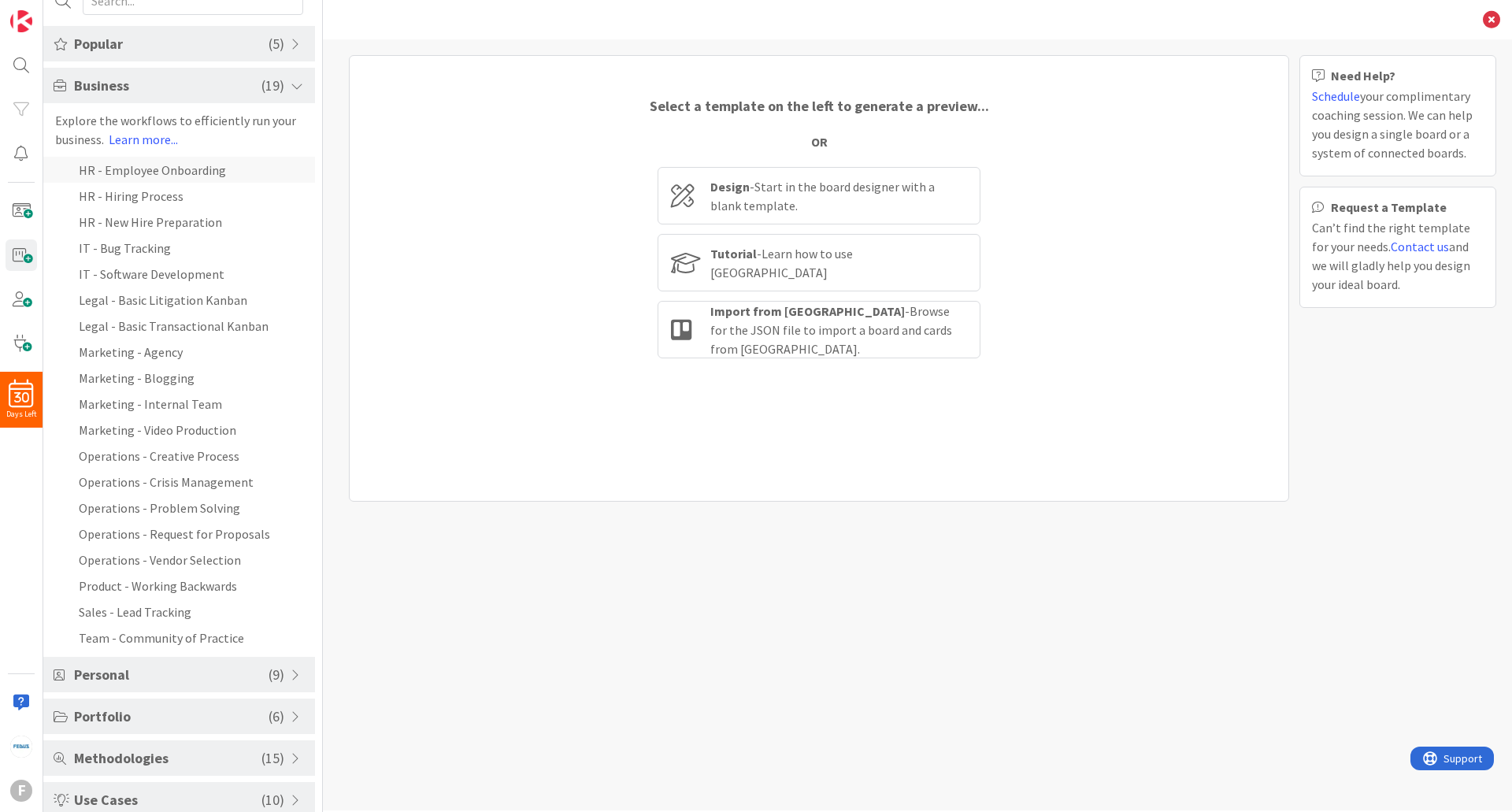
scroll to position [92, 0]
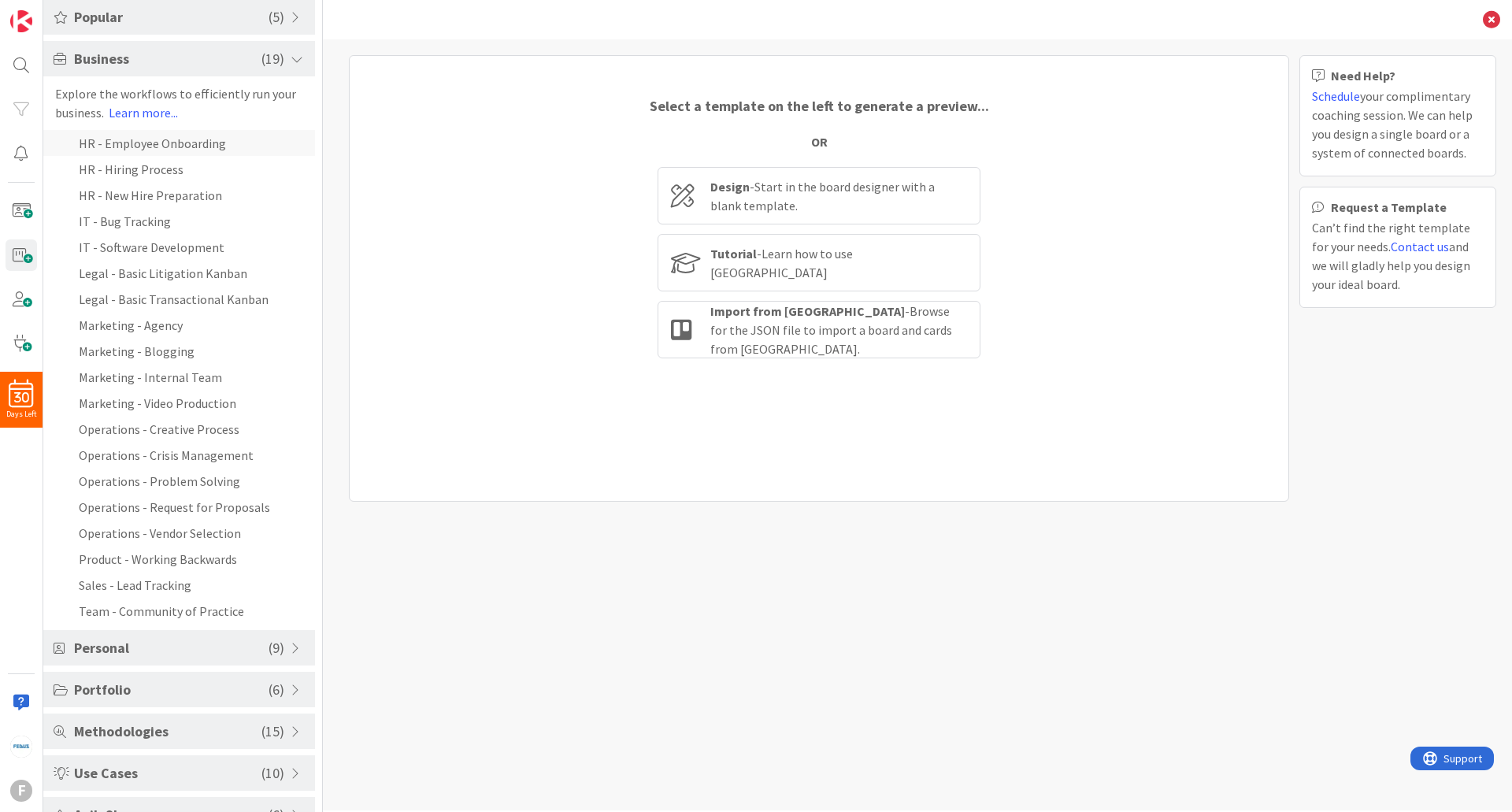
click at [224, 139] on li "HR - Employee Onboarding" at bounding box center [179, 143] width 272 height 26
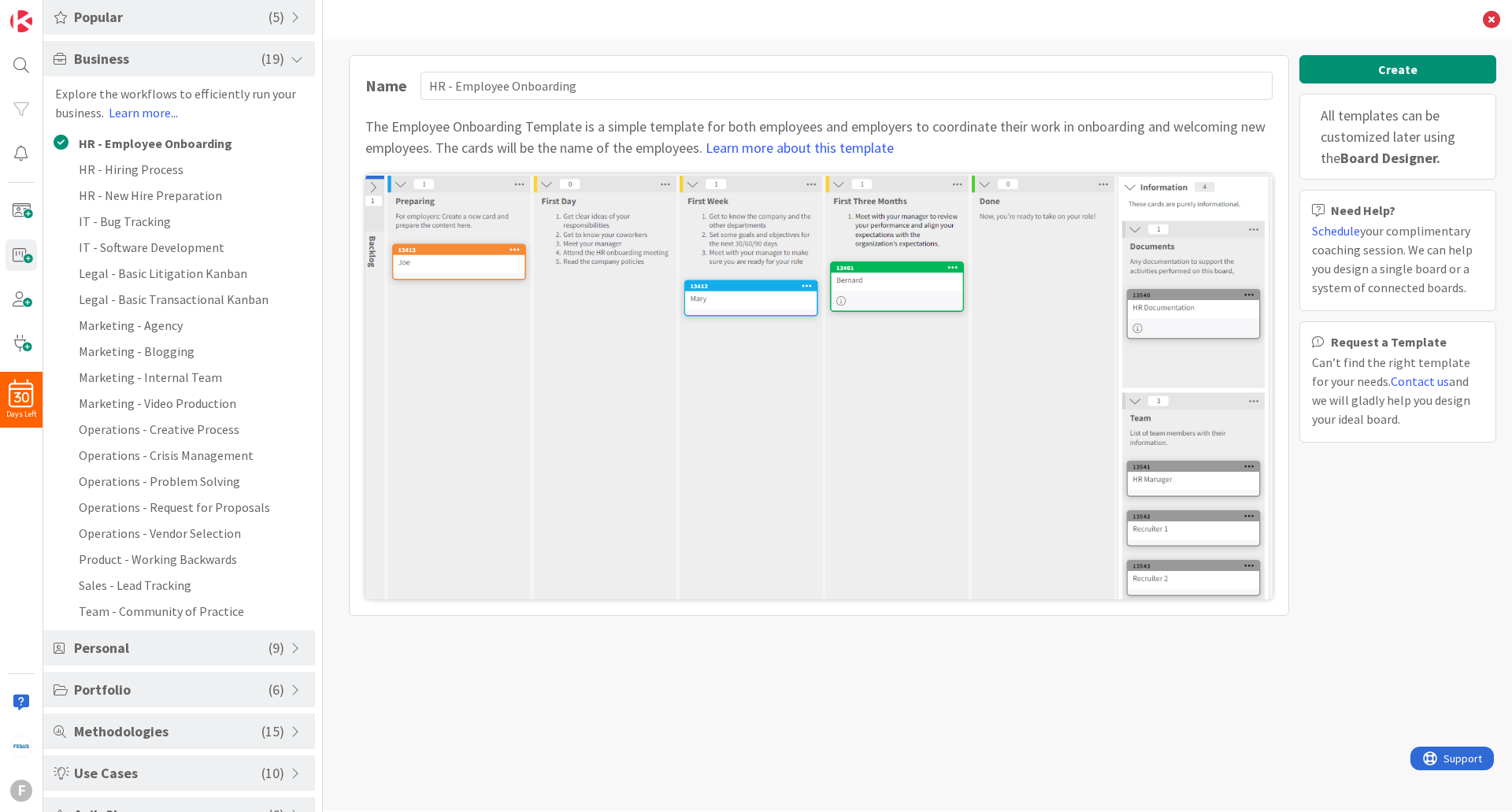
click at [956, 276] on img at bounding box center [819, 387] width 907 height 426
click at [399, 222] on img at bounding box center [819, 387] width 907 height 426
click at [204, 192] on li "HR - New Hire Preparation" at bounding box center [179, 194] width 272 height 26
type input "HR - New Hire Preparation"
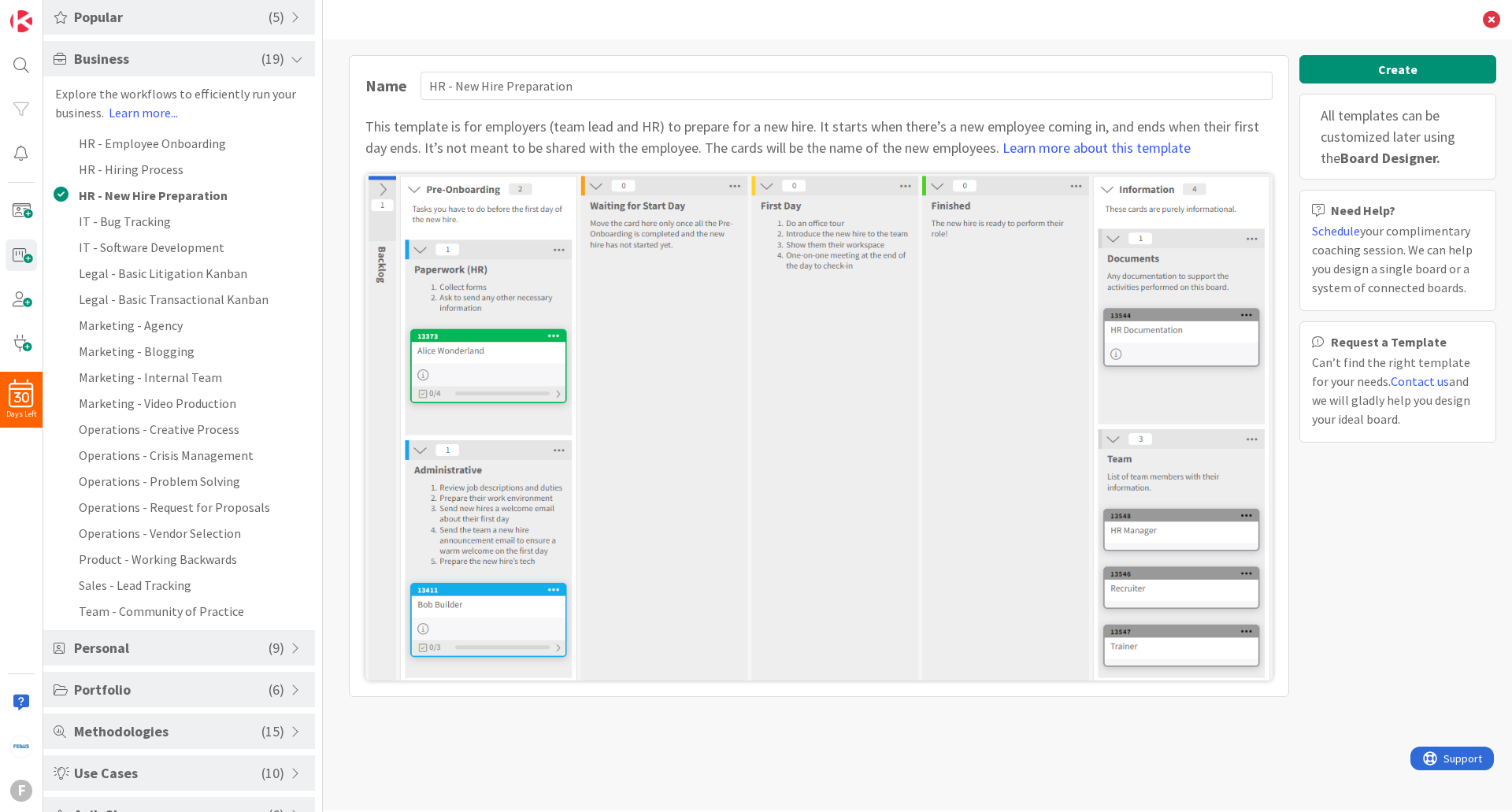
scroll to position [0, 0]
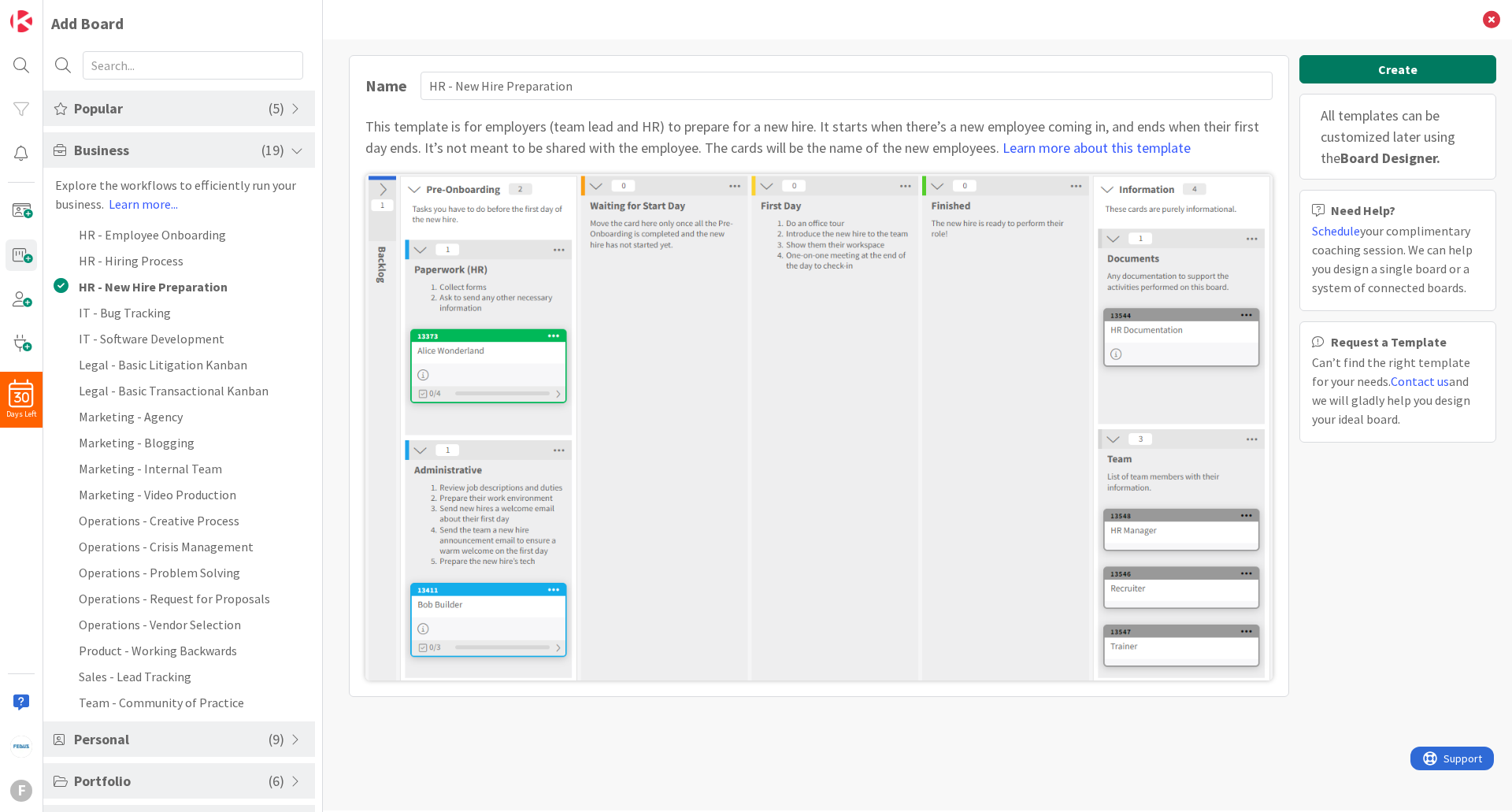
click at [1396, 76] on button "Create" at bounding box center [1398, 70] width 197 height 29
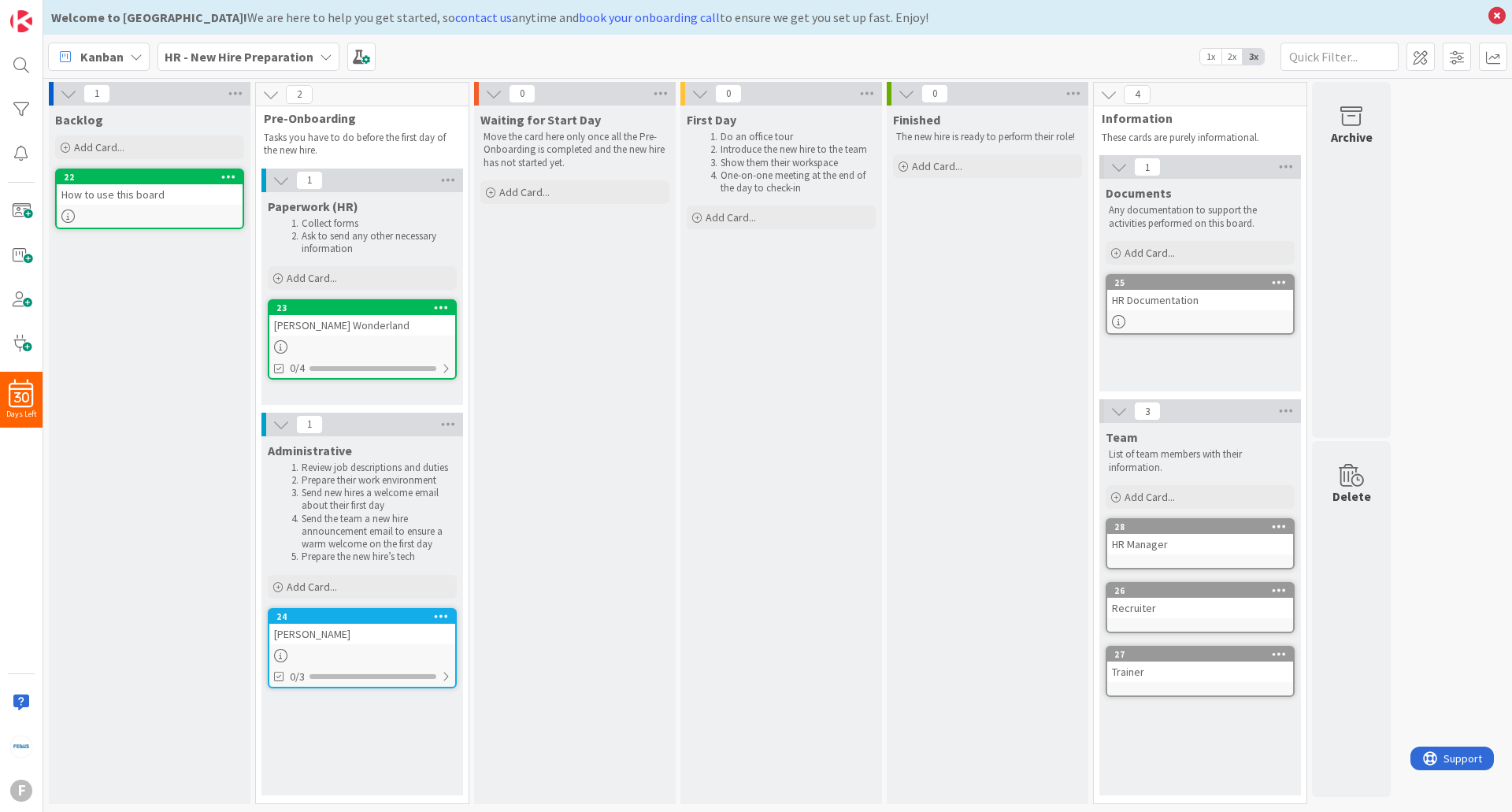
click at [142, 169] on div "22 How to use this board" at bounding box center [150, 199] width 189 height 61
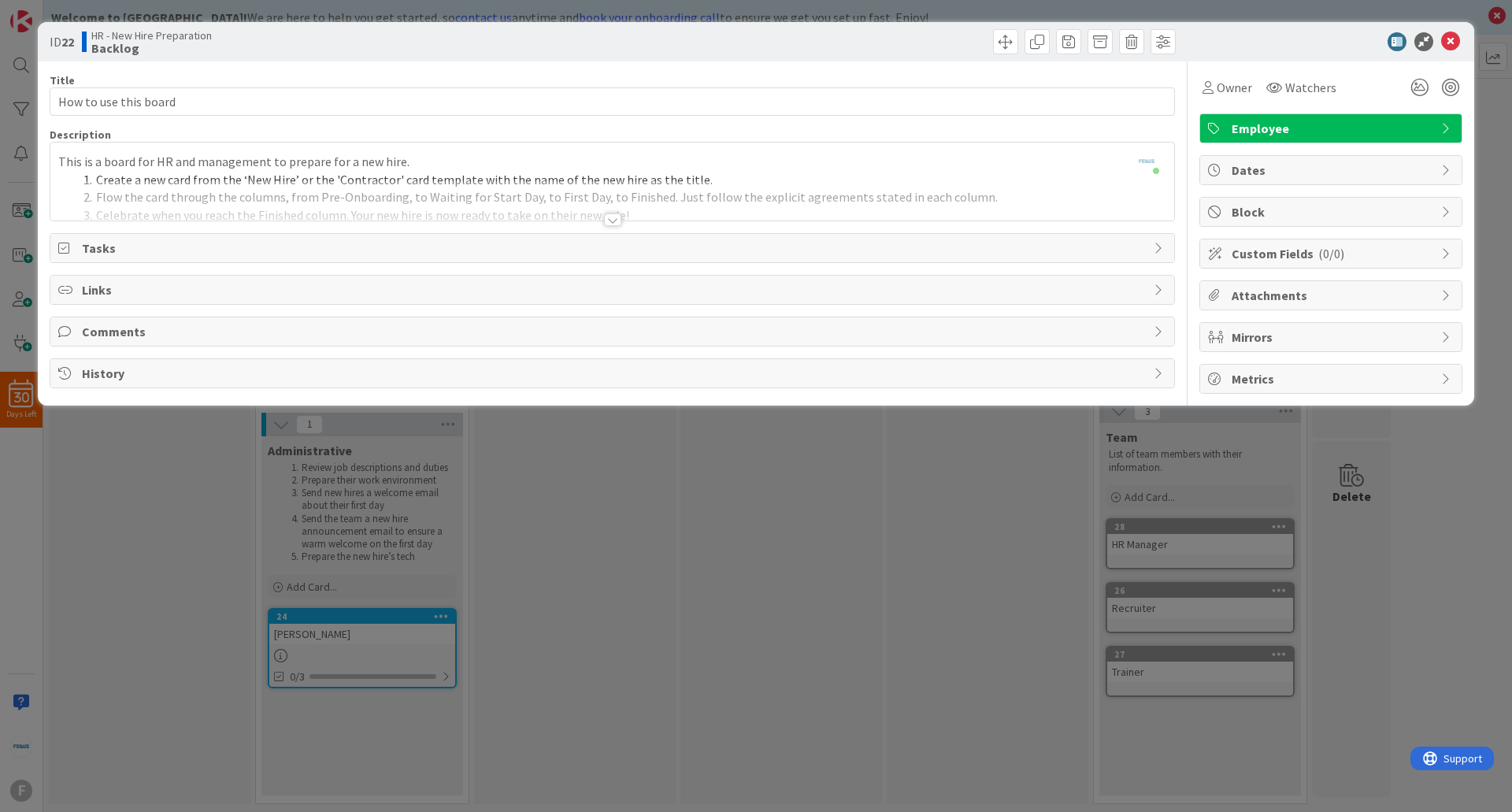
drag, startPoint x: 158, startPoint y: 154, endPoint x: 149, endPoint y: 116, distance: 39.1
click at [157, 153] on div "[PERSON_NAME] just joined This is a board for HR and management to prepare for …" at bounding box center [612, 181] width 1123 height 78
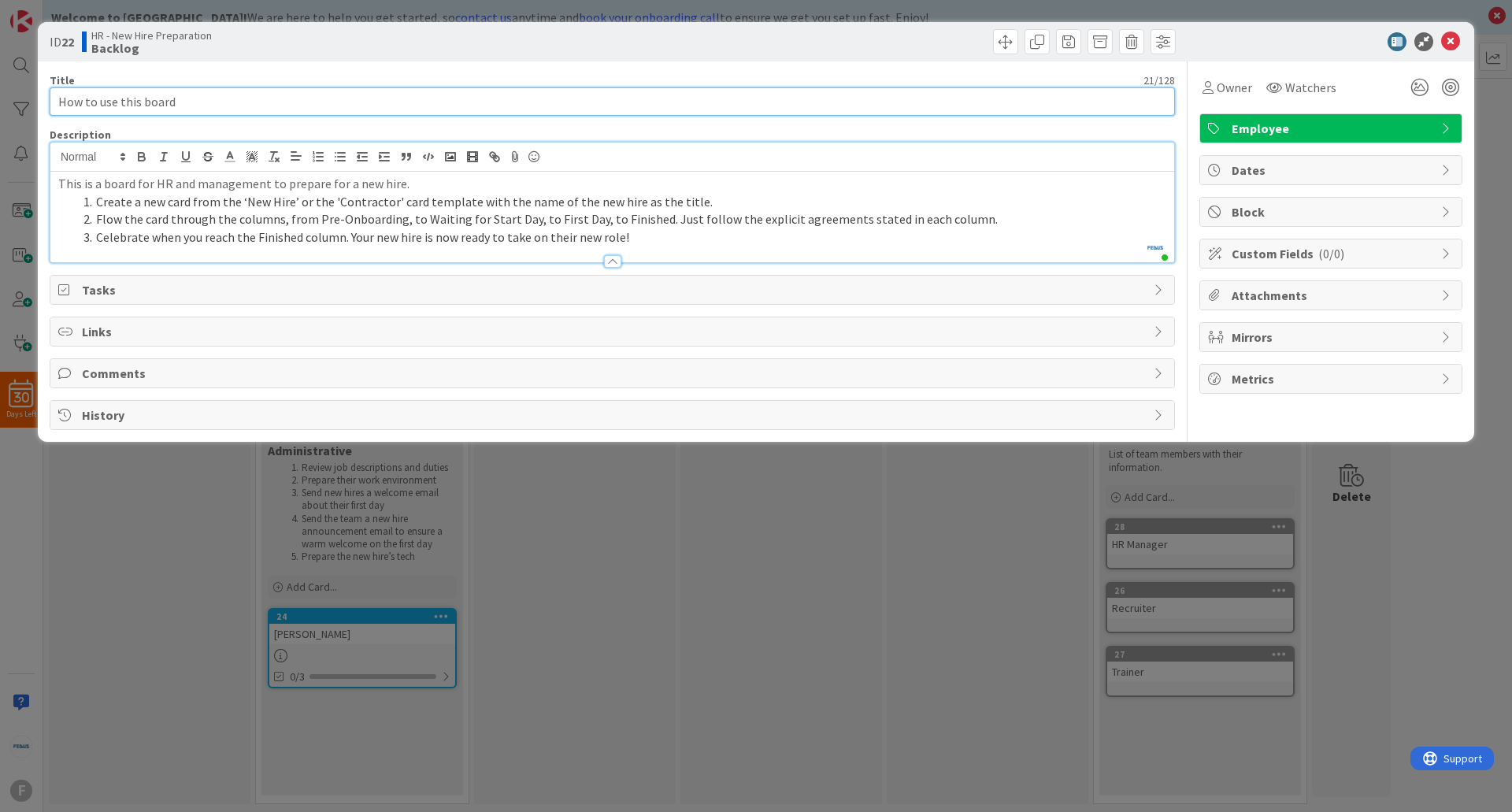
click at [146, 103] on input "How to use this board" at bounding box center [612, 102] width 1125 height 29
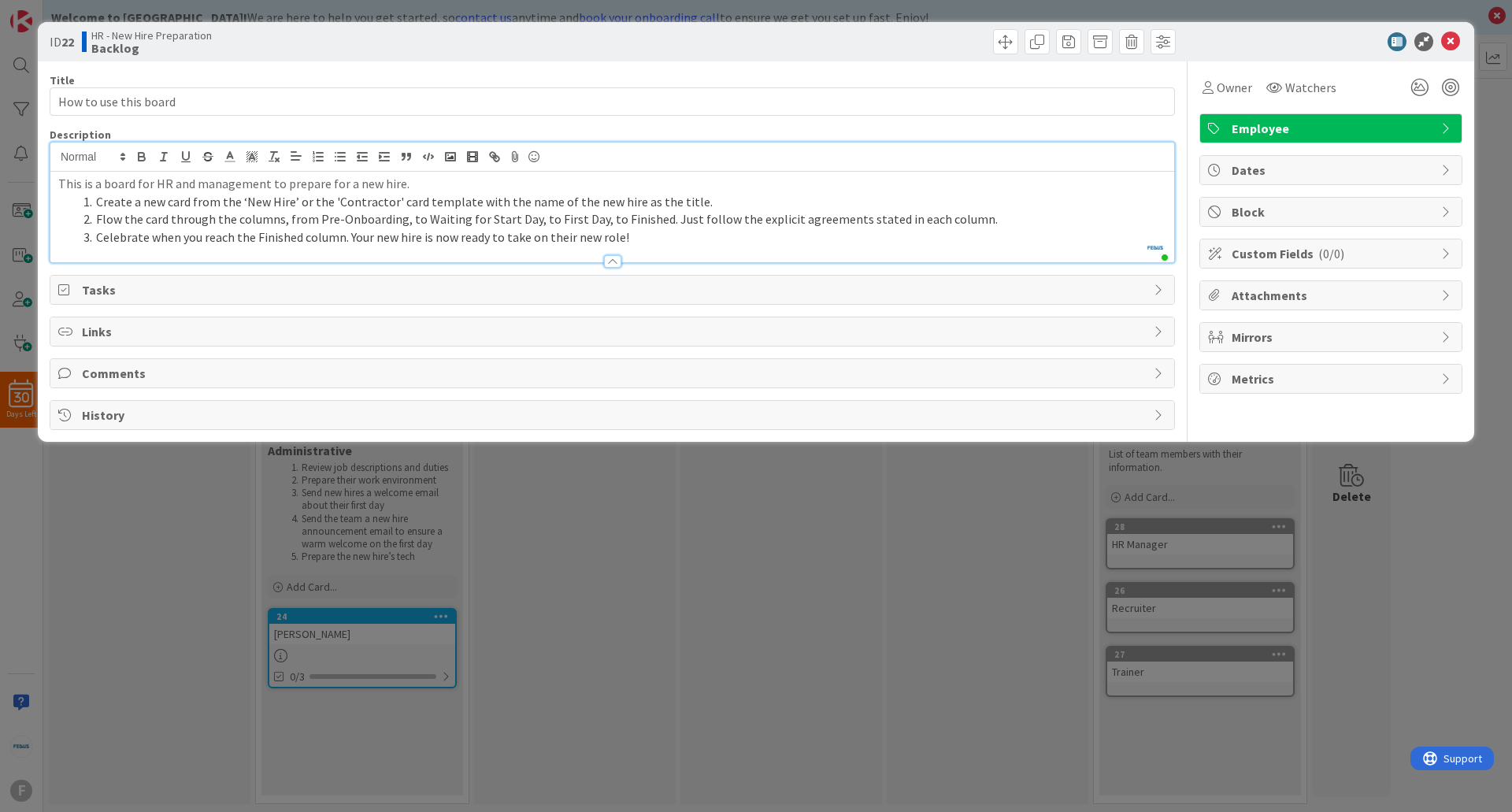
click at [171, 181] on p "This is a board for HR and management to prepare for a new hire." at bounding box center [612, 184] width 1108 height 19
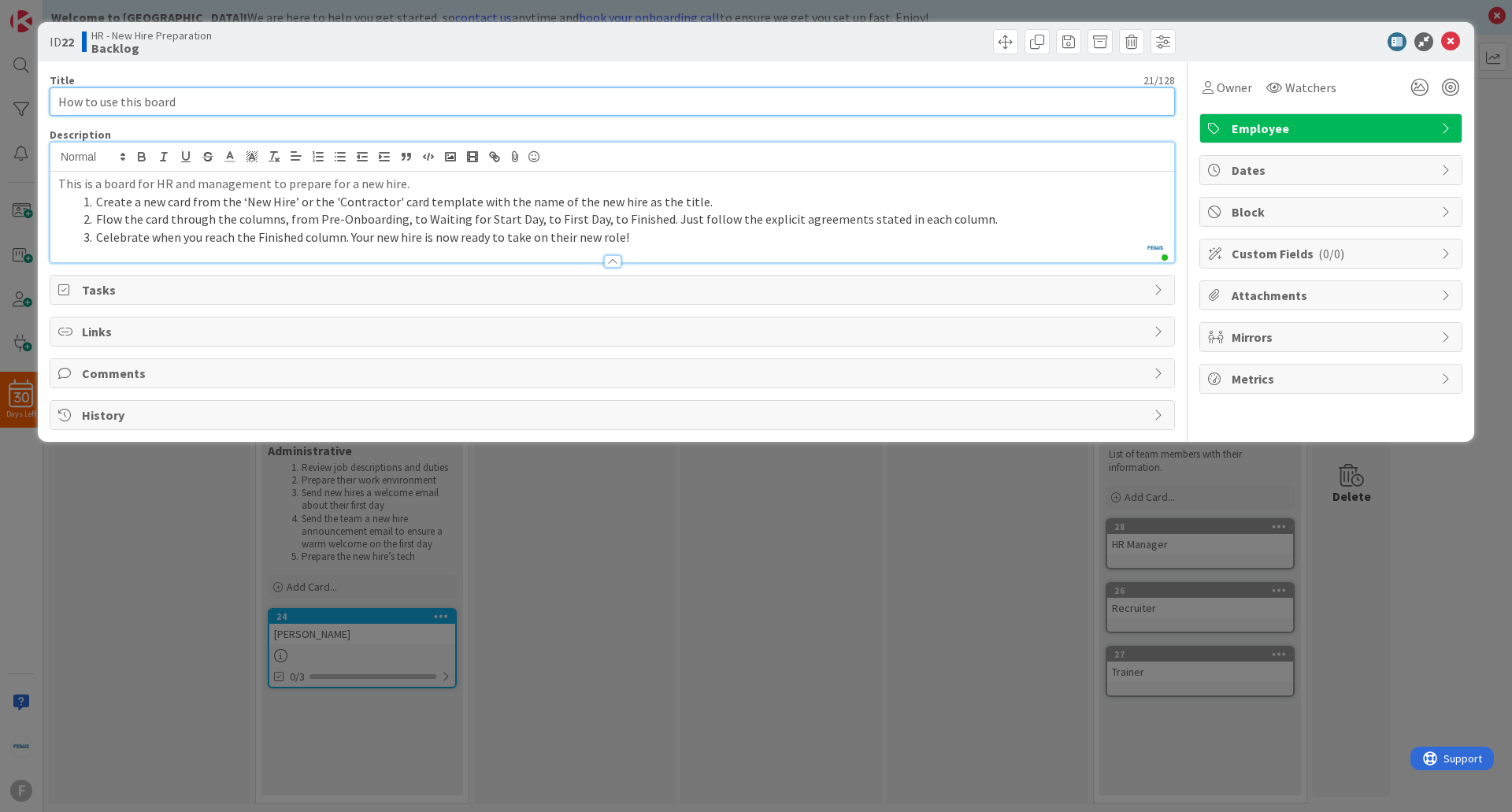
click at [203, 108] on input "How to use this board" at bounding box center [612, 102] width 1125 height 29
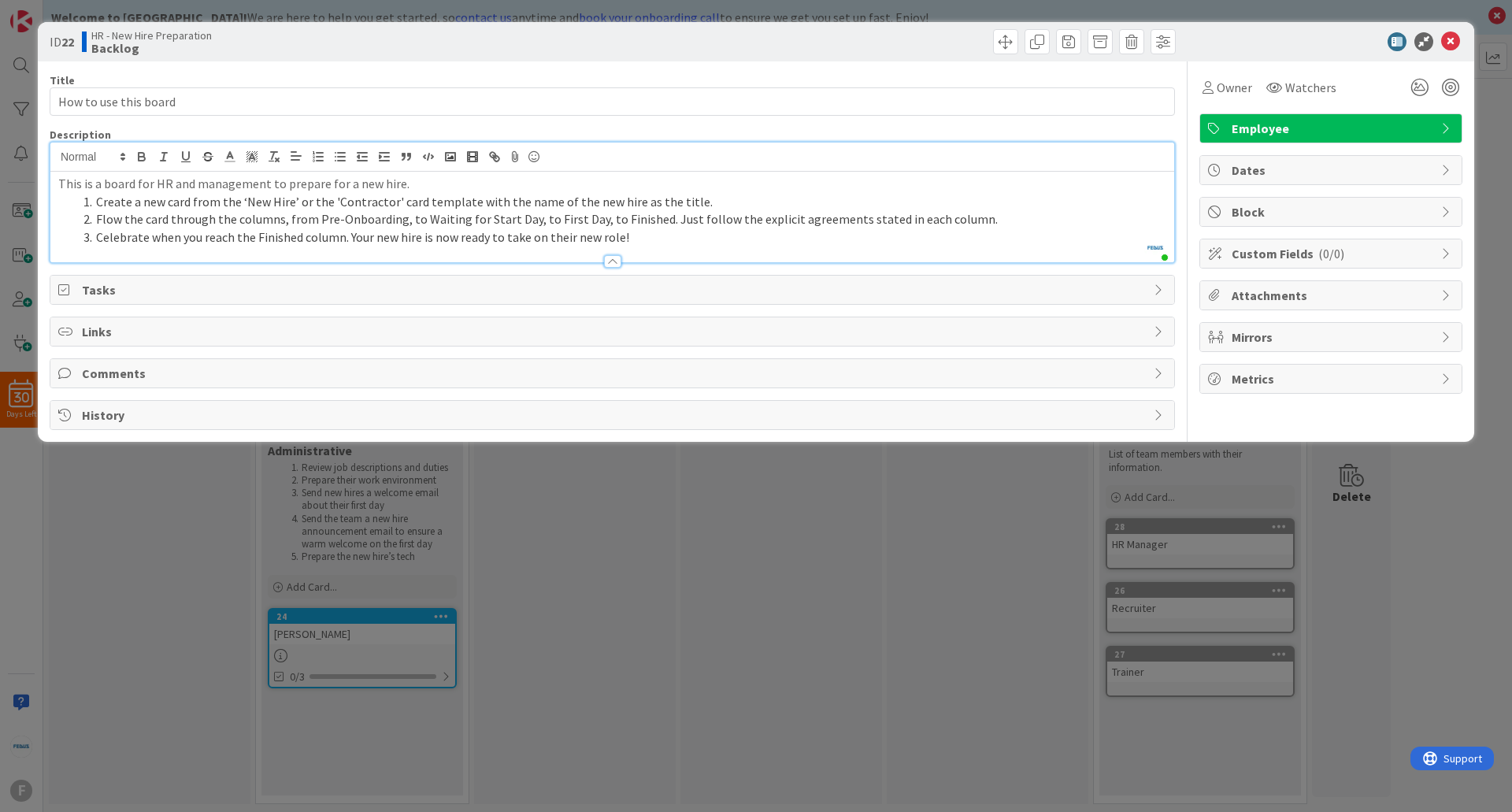
click at [138, 295] on span "Tasks" at bounding box center [613, 289] width 1064 height 19
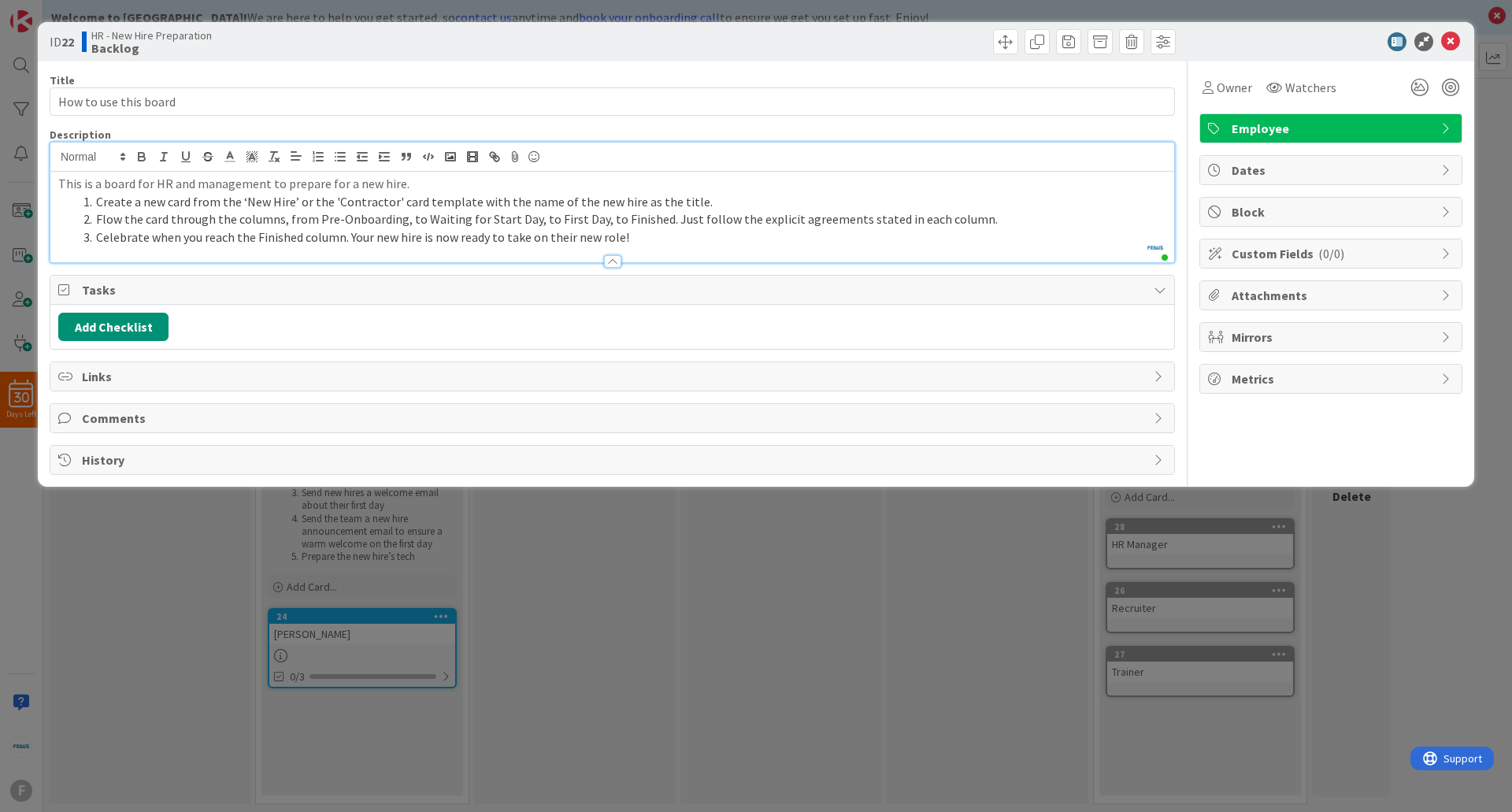
click at [155, 389] on div "Links" at bounding box center [612, 377] width 1123 height 29
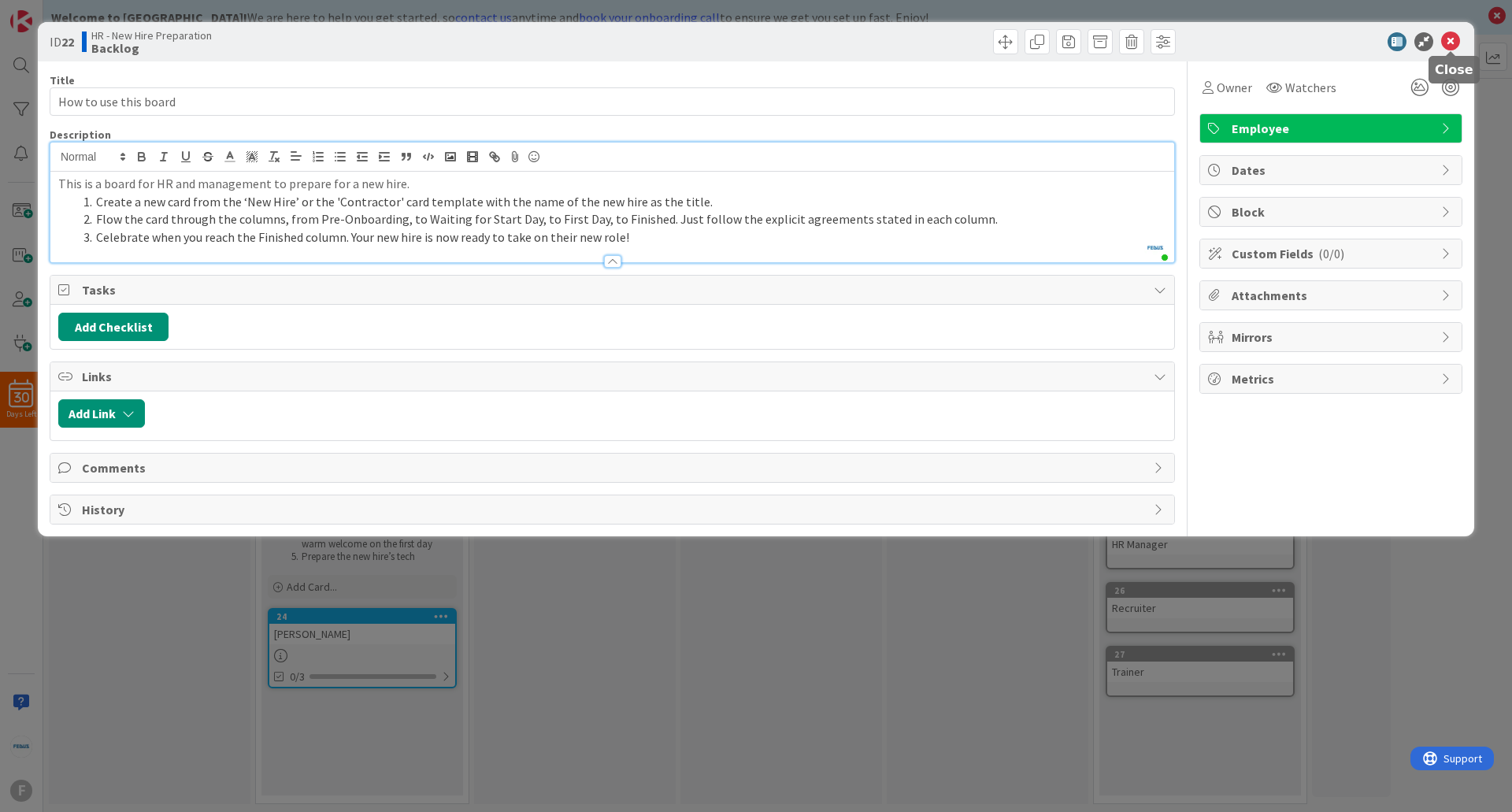
click at [1453, 40] on icon at bounding box center [1451, 41] width 19 height 19
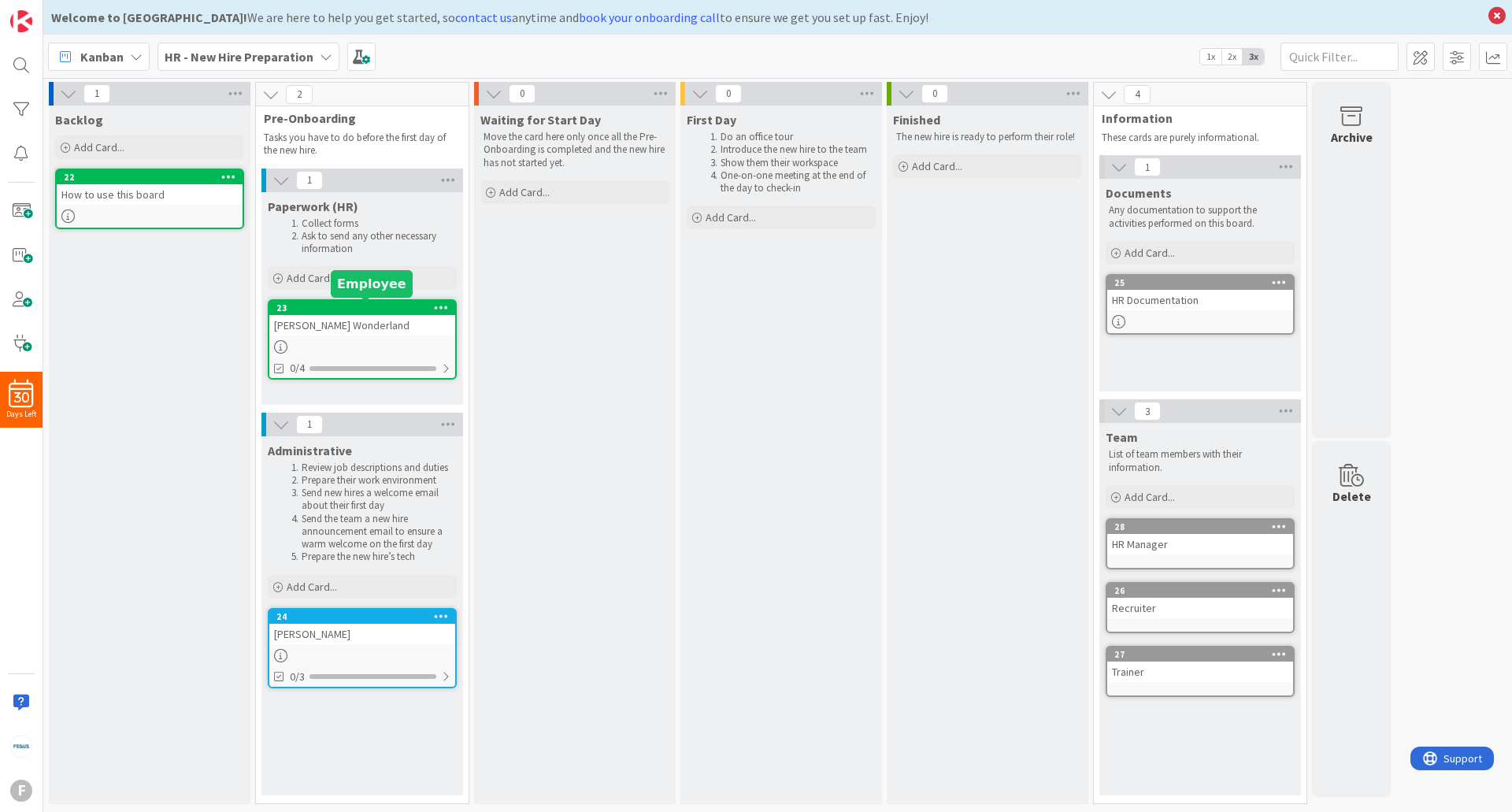
click at [352, 305] on div "23" at bounding box center [366, 308] width 179 height 11
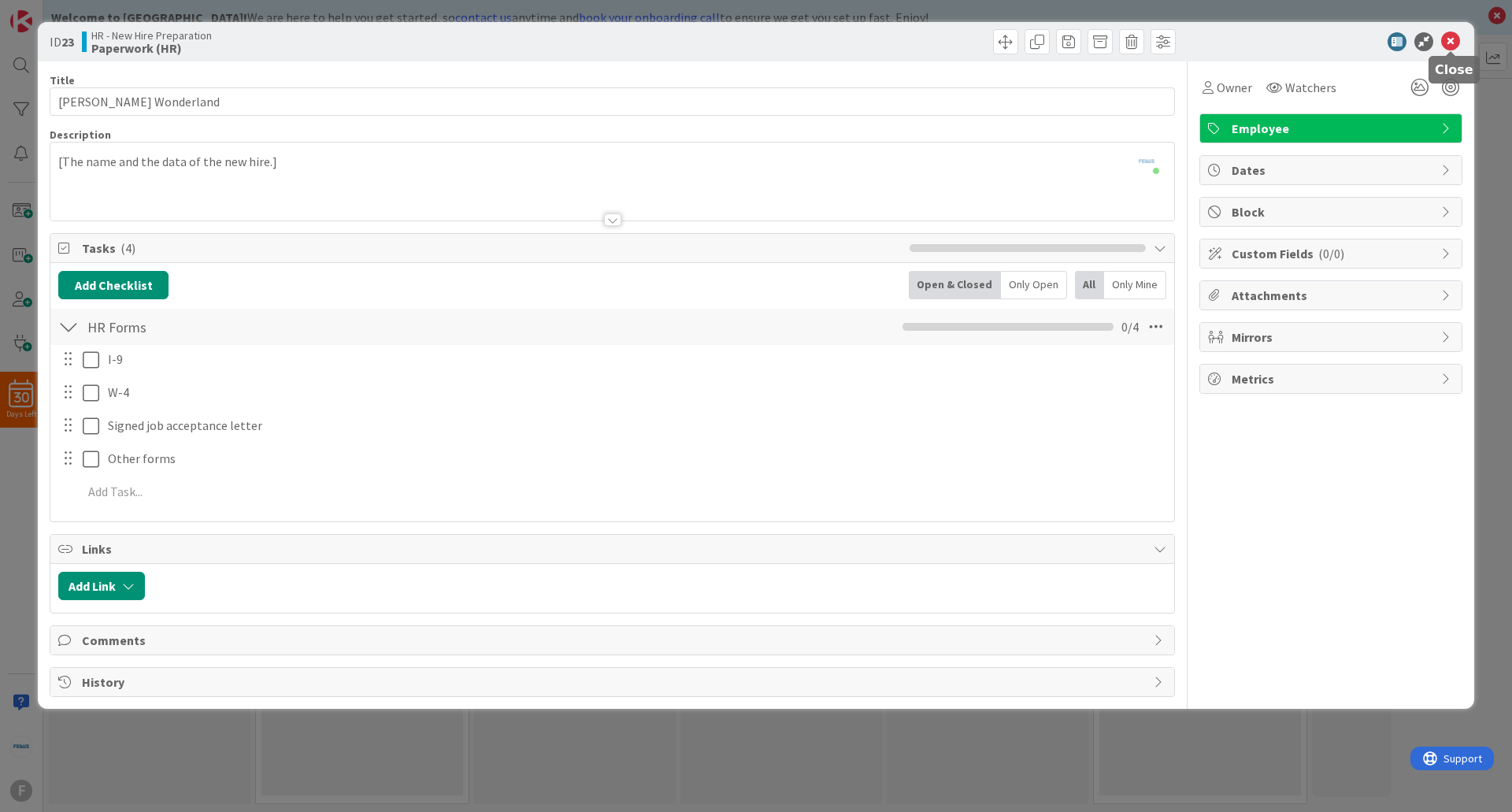
click at [1445, 40] on icon at bounding box center [1451, 41] width 19 height 19
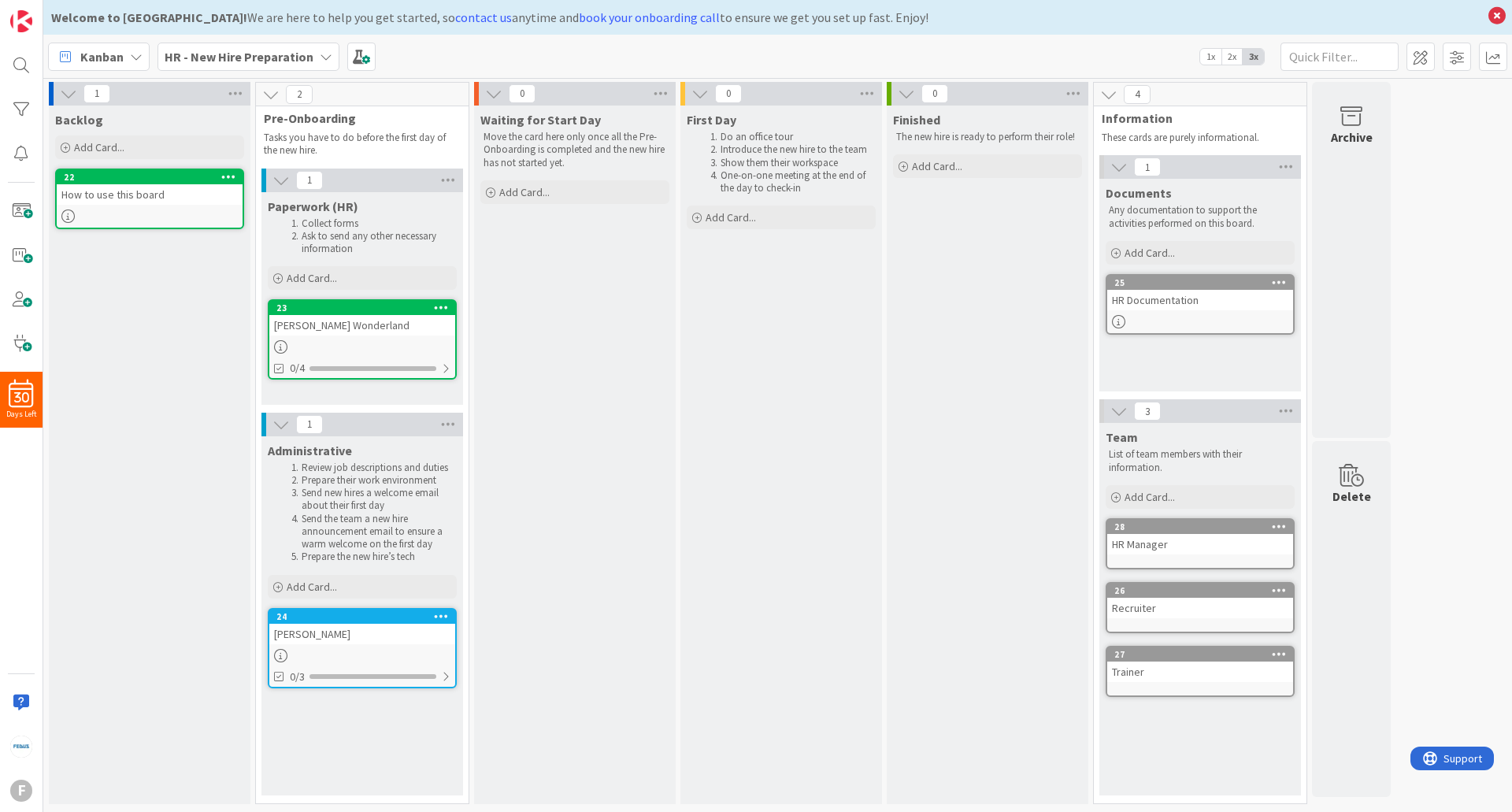
click at [109, 47] on span "Kanban" at bounding box center [103, 56] width 44 height 19
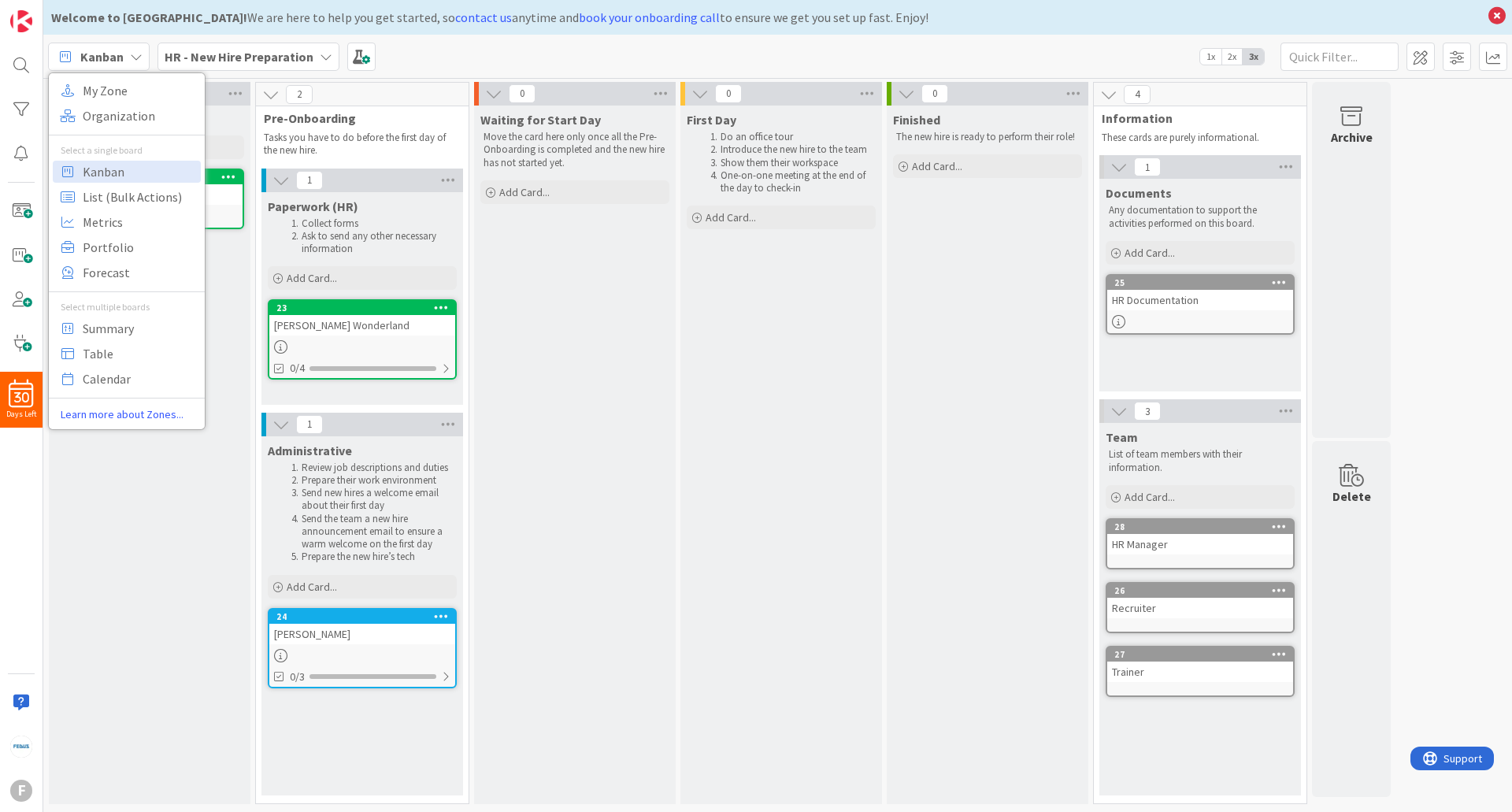
click at [112, 50] on span "Kanban" at bounding box center [103, 56] width 44 height 19
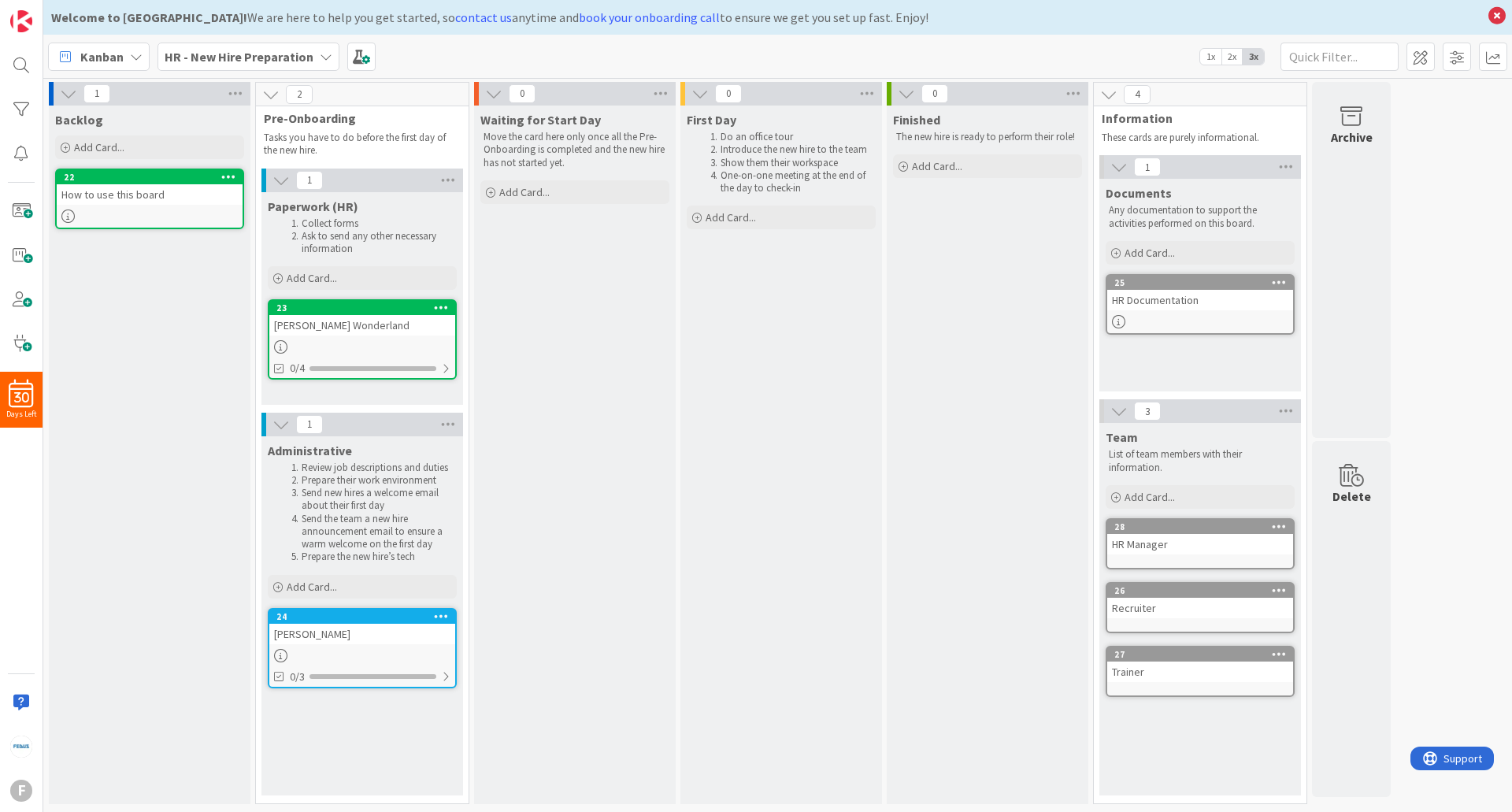
click at [118, 64] on span "Kanban" at bounding box center [103, 56] width 44 height 19
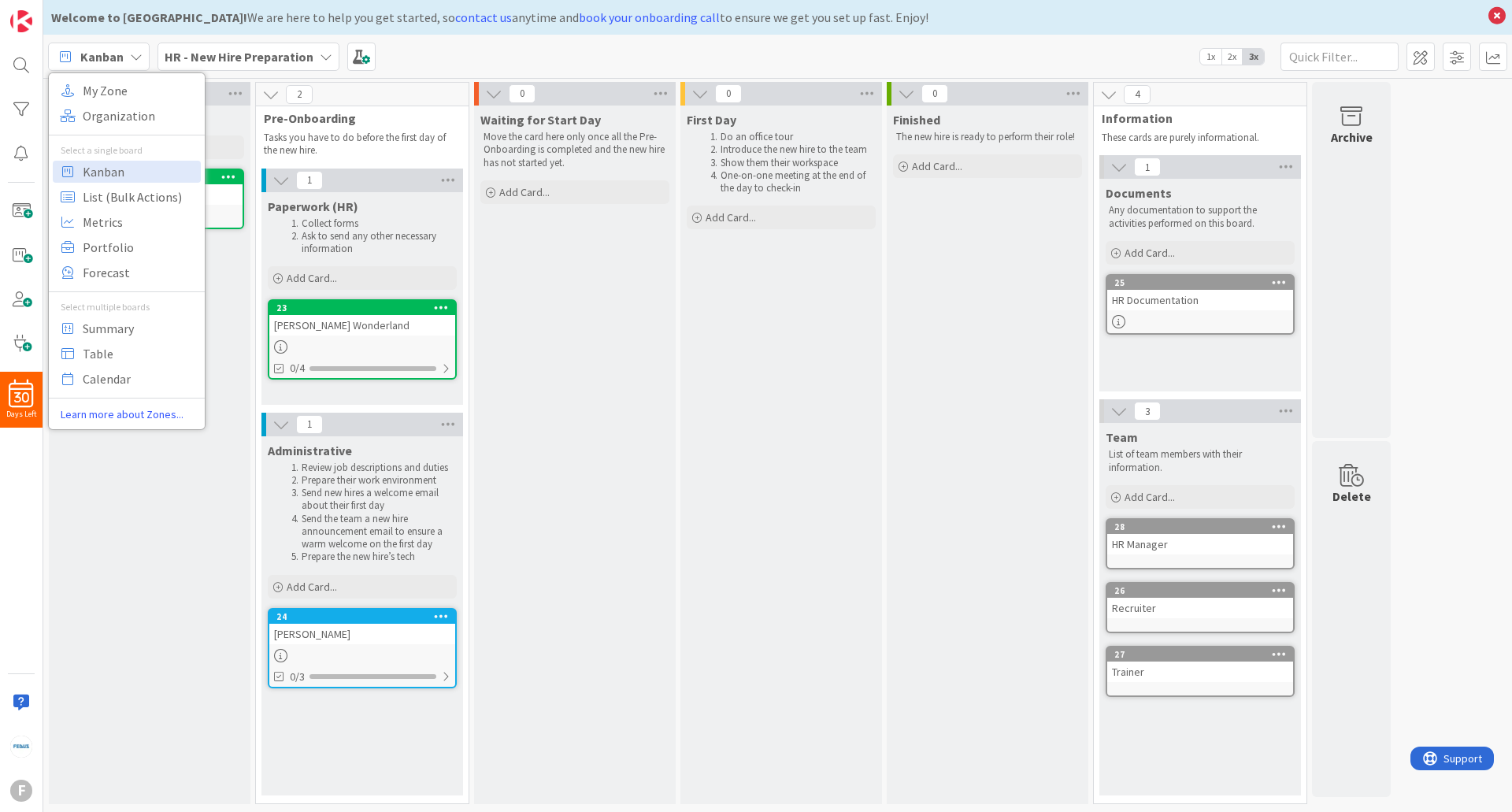
click at [302, 52] on b "HR - New Hire Preparation" at bounding box center [239, 56] width 149 height 16
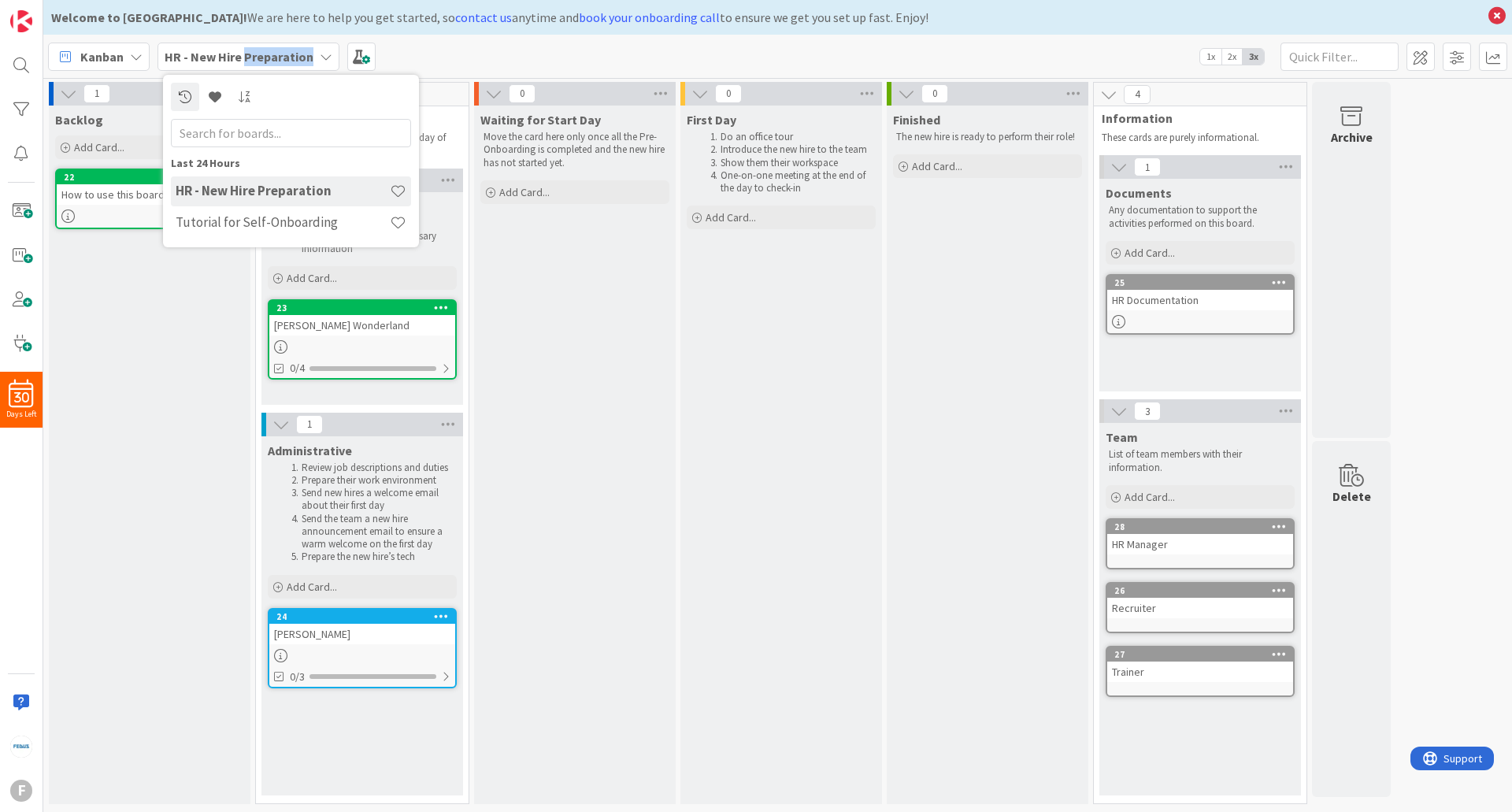
click at [302, 52] on b "HR - New Hire Preparation" at bounding box center [239, 56] width 149 height 16
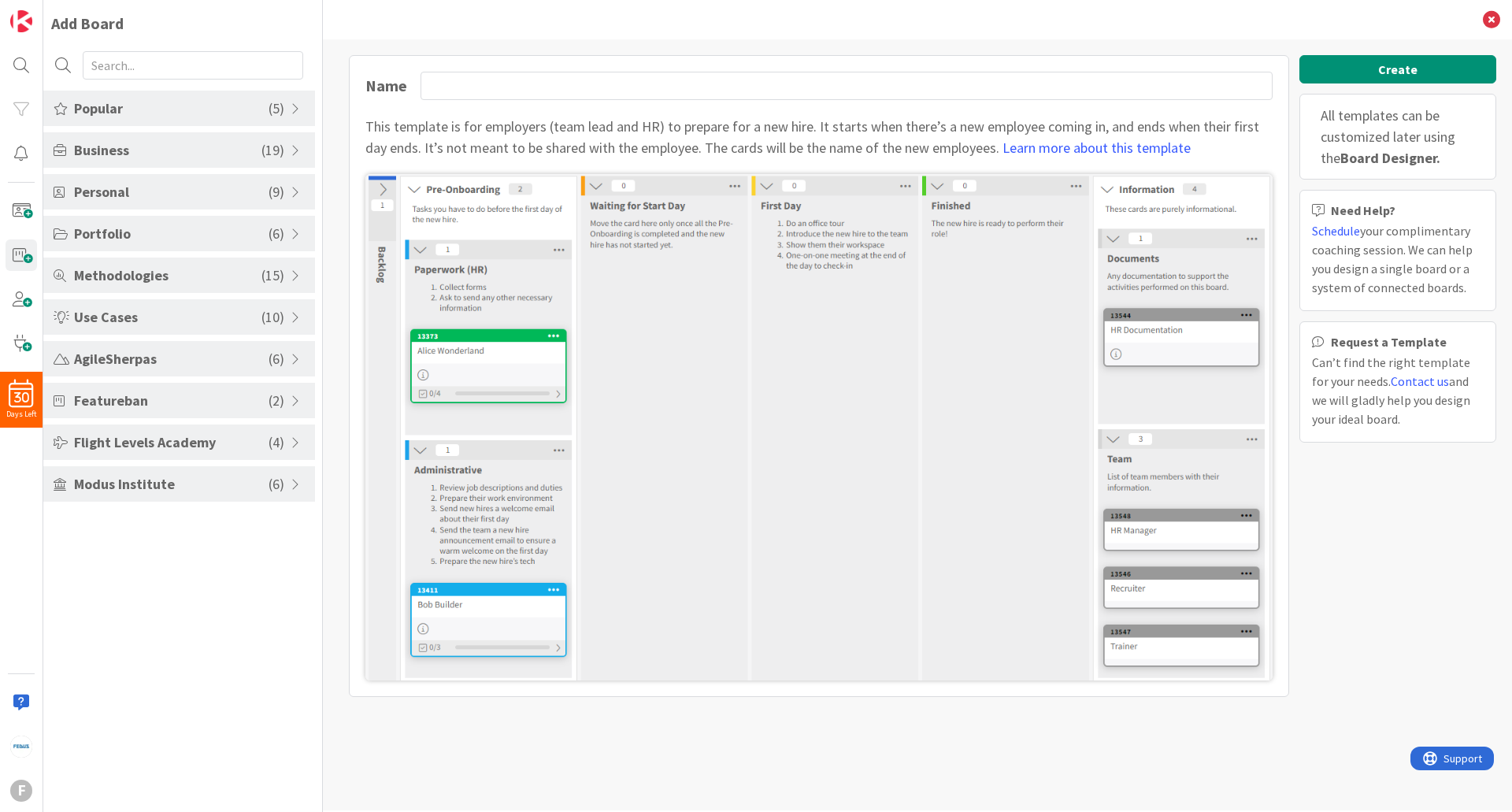
click at [113, 162] on div "Business ( 19 )" at bounding box center [179, 150] width 272 height 35
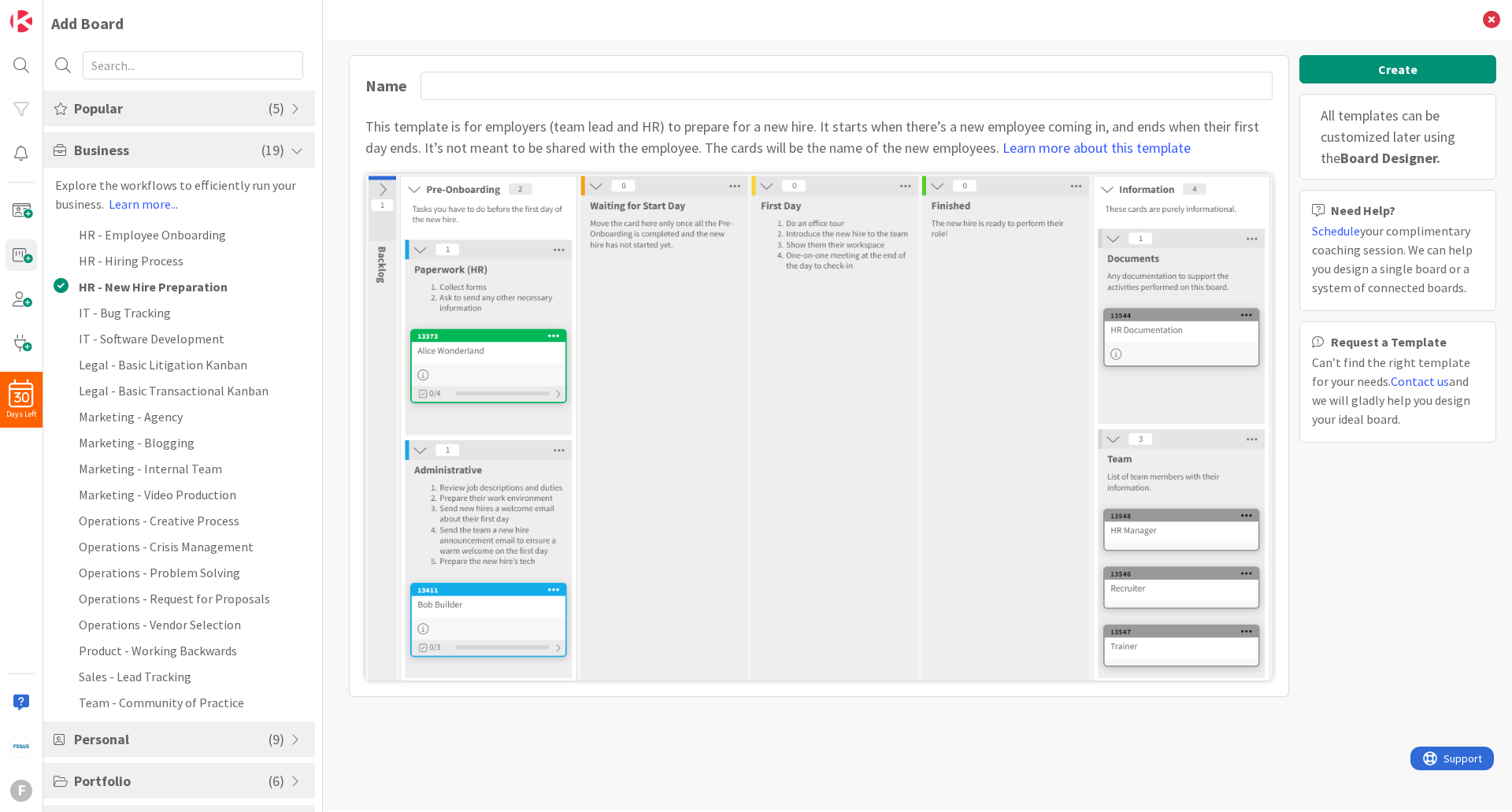
click at [127, 156] on span "Business" at bounding box center [167, 150] width 188 height 21
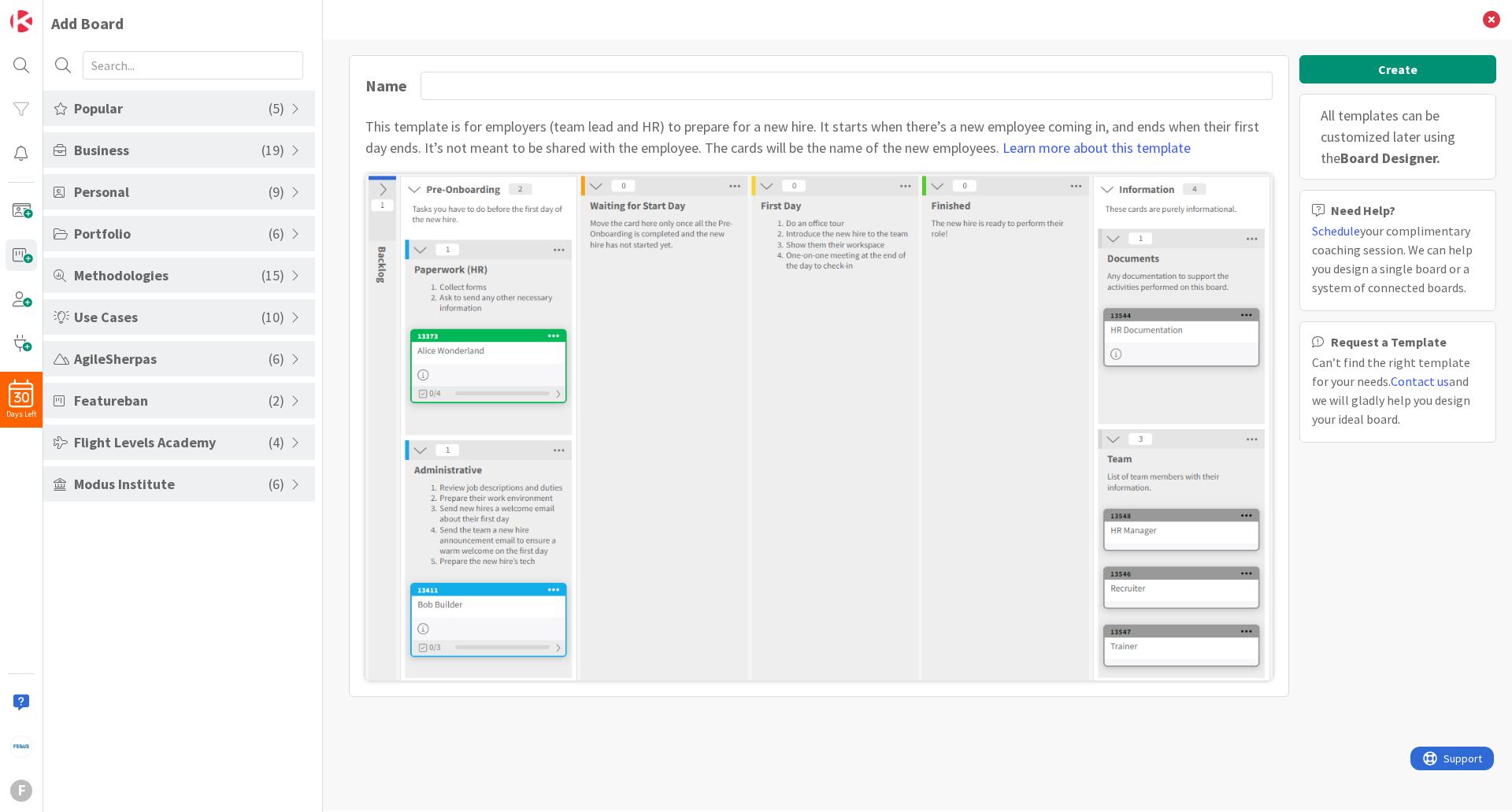
click at [164, 207] on div "Personal ( 9 )" at bounding box center [179, 192] width 272 height 35
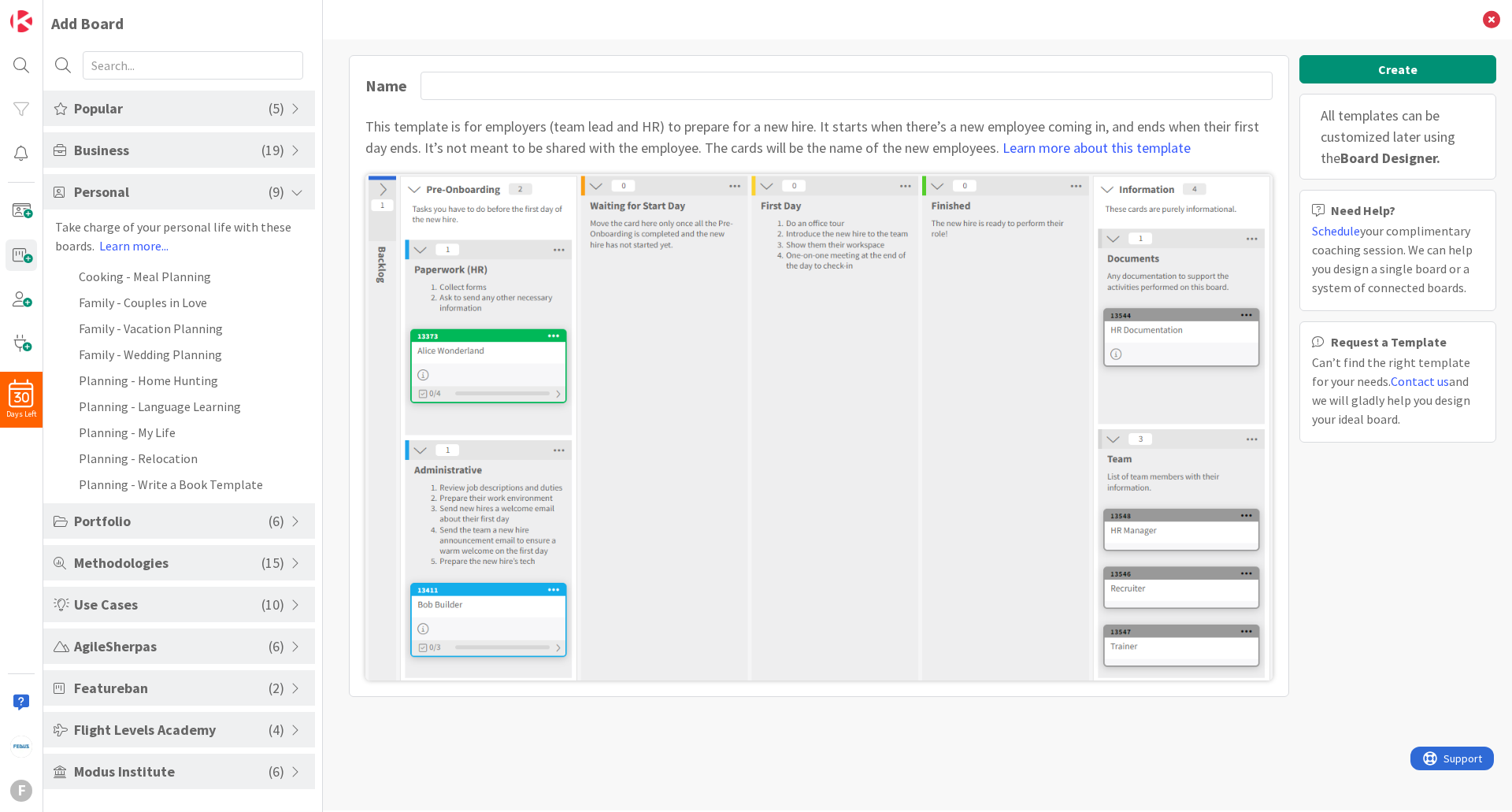
click at [204, 186] on span "Personal" at bounding box center [171, 191] width 194 height 21
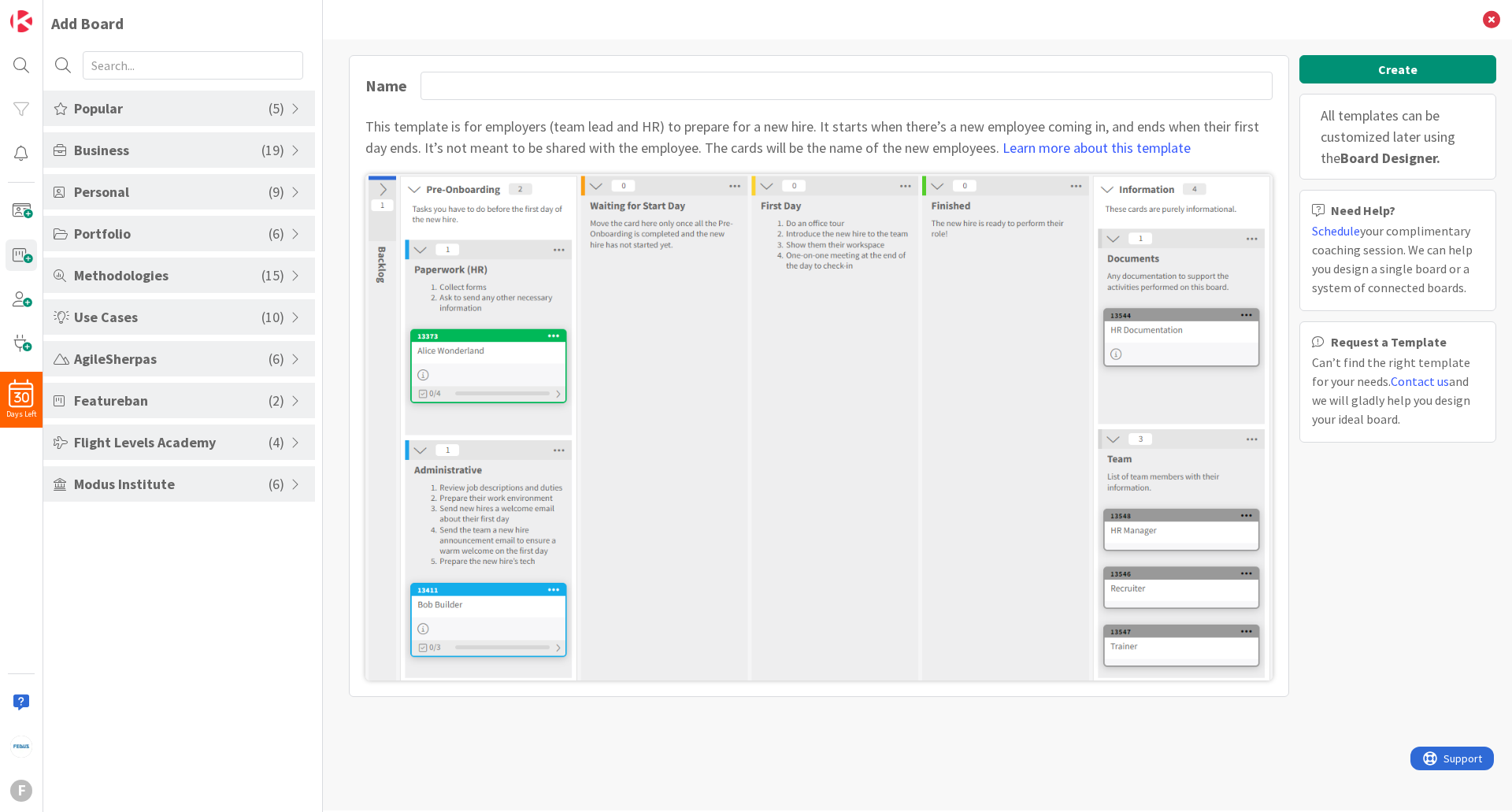
click at [178, 486] on span "Modus Institute" at bounding box center [171, 484] width 194 height 21
